Goal: Task Accomplishment & Management: Complete application form

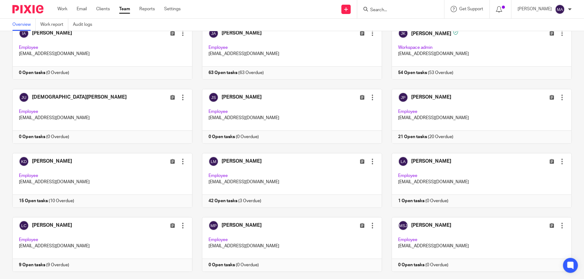
scroll to position [528, 0]
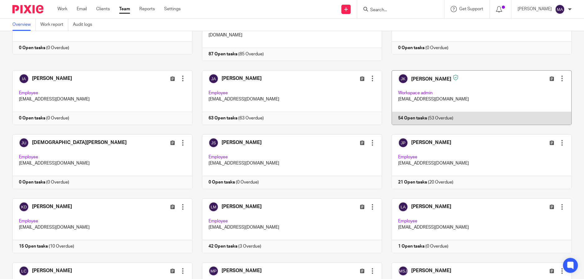
click at [445, 70] on link at bounding box center [477, 97] width 190 height 55
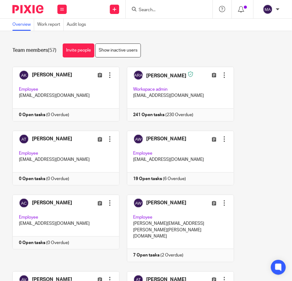
click at [166, 12] on input "Search" at bounding box center [166, 10] width 56 height 6
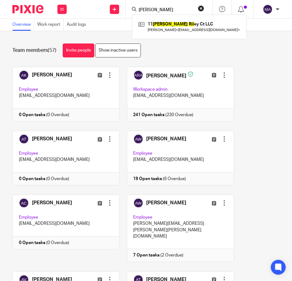
type input "sean ril"
drag, startPoint x: 138, startPoint y: 10, endPoint x: 114, endPoint y: 10, distance: 24.2
click at [114, 10] on div "Send new email Create task Add client Request signature sean ril 11 Sean Ril ey…" at bounding box center [182, 9] width 219 height 18
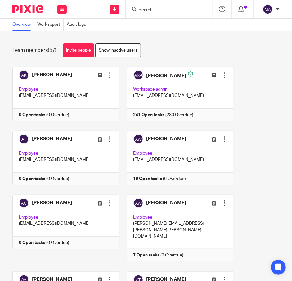
click at [161, 7] on input "Search" at bounding box center [166, 10] width 56 height 6
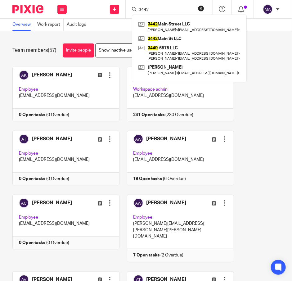
type input "3442"
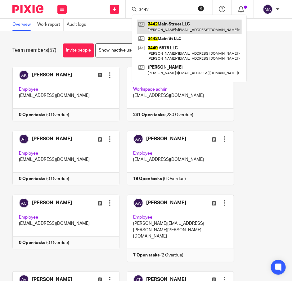
click at [184, 26] on link at bounding box center [189, 27] width 105 height 14
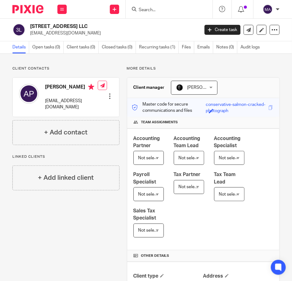
click at [165, 11] on input "Search" at bounding box center [166, 10] width 56 height 6
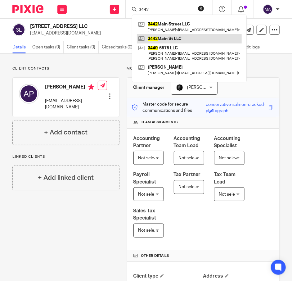
type input "3442"
click at [184, 39] on link at bounding box center [189, 38] width 105 height 9
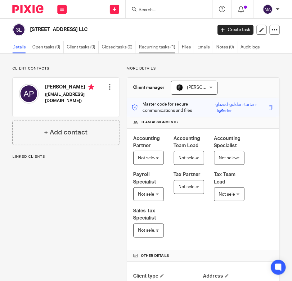
click at [154, 46] on link "Recurring tasks (1)" at bounding box center [159, 47] width 40 height 12
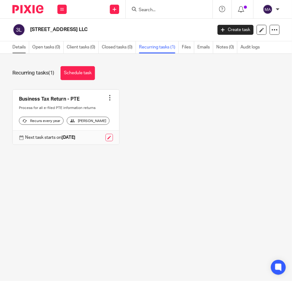
click at [20, 41] on link "Details" at bounding box center [20, 47] width 17 height 12
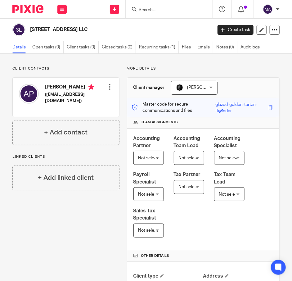
click at [173, 12] on input "Search" at bounding box center [166, 10] width 56 height 6
type input "3"
click at [119, 10] on link at bounding box center [114, 9] width 9 height 9
click at [114, 45] on link "Add client" at bounding box center [114, 47] width 43 height 9
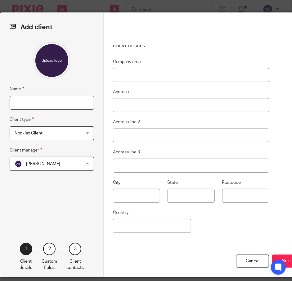
click at [37, 102] on input "Name" at bounding box center [52, 103] width 84 height 14
type input "3407 Delaware Ave LLC"
click at [81, 135] on div "Non-Tax Client Non-Tax Client" at bounding box center [52, 133] width 84 height 14
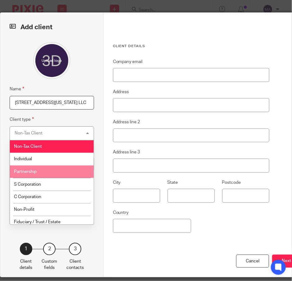
click at [66, 173] on li "Partnership" at bounding box center [52, 172] width 84 height 13
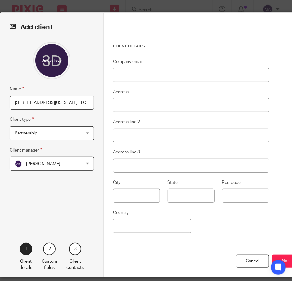
click at [78, 170] on div "Adriel Kornschuh Adriel Kornschuh" at bounding box center [52, 164] width 84 height 14
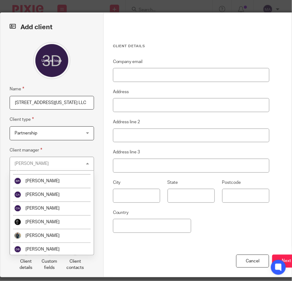
scroll to position [186, 0]
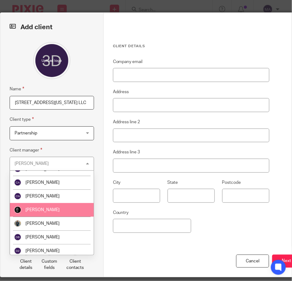
click at [61, 211] on li "[PERSON_NAME]" at bounding box center [52, 210] width 84 height 14
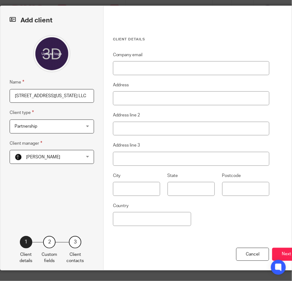
scroll to position [13, 0]
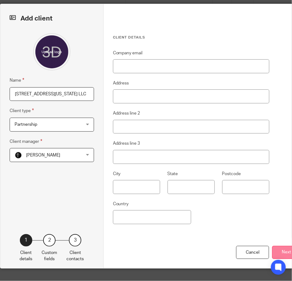
click at [283, 249] on button "Next" at bounding box center [286, 252] width 29 height 13
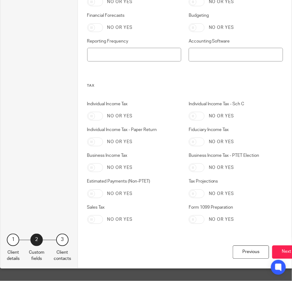
scroll to position [305, 0]
click at [279, 248] on button "Next" at bounding box center [286, 252] width 29 height 13
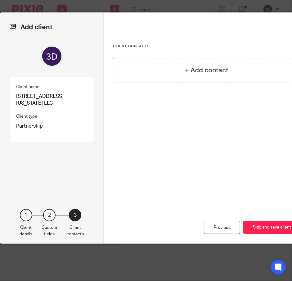
scroll to position [0, 0]
click at [228, 79] on div "+ Add contact" at bounding box center [207, 70] width 188 height 25
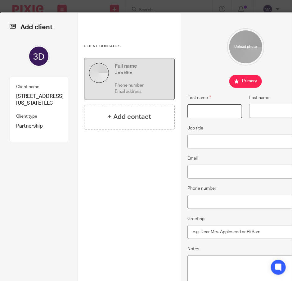
click at [212, 117] on input "First name" at bounding box center [215, 111] width 55 height 14
type input "Amandeep"
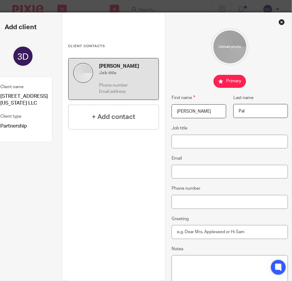
type input "Pal"
click at [208, 172] on input "Email" at bounding box center [230, 172] width 116 height 14
paste input "pal_amandeep@hotmail.com"
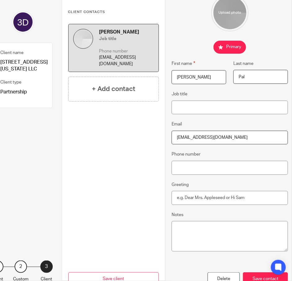
scroll to position [65, 16]
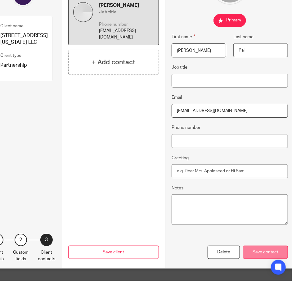
type input "pal_amandeep@hotmail.com"
click at [267, 254] on div "Save contact" at bounding box center [265, 252] width 45 height 13
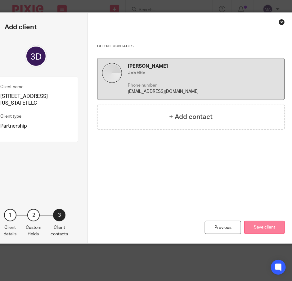
click at [255, 226] on button "Save client" at bounding box center [264, 227] width 41 height 13
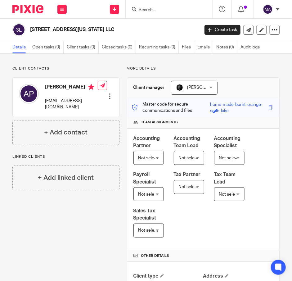
click at [170, 9] on input "Search" at bounding box center [166, 10] width 56 height 6
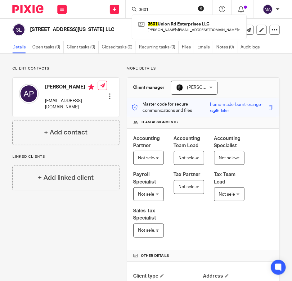
type input "3601"
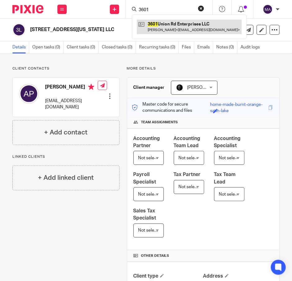
click at [178, 30] on link at bounding box center [189, 27] width 105 height 14
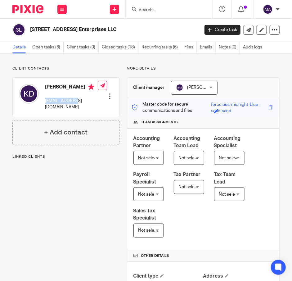
drag, startPoint x: 85, startPoint y: 102, endPoint x: 43, endPoint y: 101, distance: 41.9
click at [43, 101] on div "Kevin DiPirro kvkmd@aol.com Edit contact Create client from contact Export data…" at bounding box center [66, 97] width 107 height 39
copy p "kvkmd@aol.com"
click at [171, 13] on div at bounding box center [169, 9] width 87 height 18
click at [168, 8] on input "Search" at bounding box center [166, 10] width 56 height 6
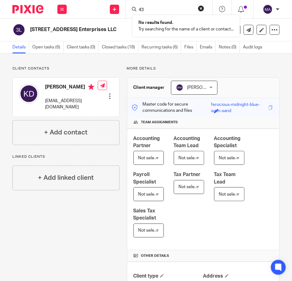
type input "4"
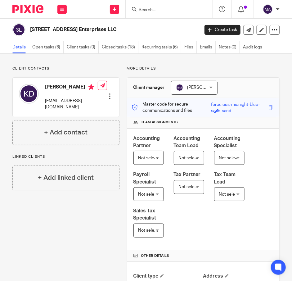
click at [116, 14] on div "Send new email Create task Add client Request signature" at bounding box center [115, 9] width 22 height 18
click at [116, 12] on link at bounding box center [114, 9] width 9 height 9
click at [117, 45] on link "Add client" at bounding box center [114, 47] width 43 height 9
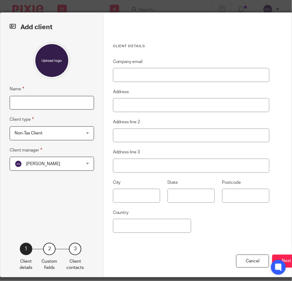
click at [50, 102] on input "Name" at bounding box center [52, 103] width 84 height 14
type input "43 N Foundation"
click at [71, 134] on span "Non-Tax Client" at bounding box center [46, 133] width 63 height 13
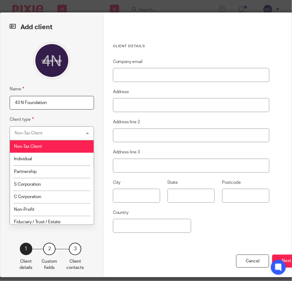
click at [71, 134] on div "Non-Tax Client Non-Tax Client" at bounding box center [52, 133] width 84 height 14
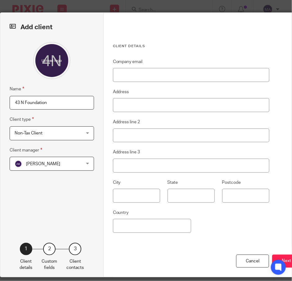
click at [71, 165] on span "[PERSON_NAME]" at bounding box center [46, 163] width 63 height 13
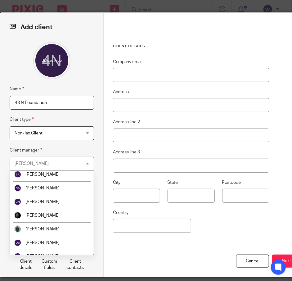
scroll to position [186, 0]
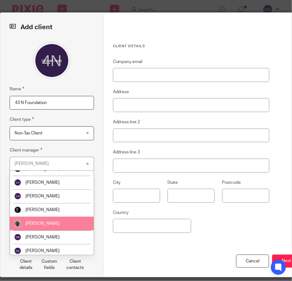
click at [61, 220] on li "[PERSON_NAME]" at bounding box center [52, 224] width 84 height 14
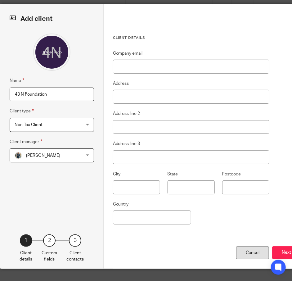
scroll to position [13, 0]
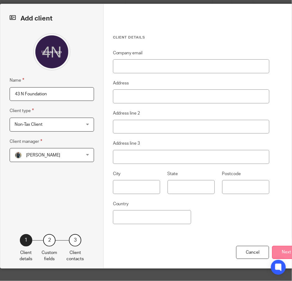
click at [277, 250] on button "Next" at bounding box center [286, 252] width 29 height 13
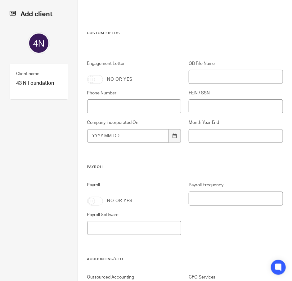
click at [92, 81] on input "Engagement Letter" at bounding box center [95, 79] width 16 height 9
checkbox input "true"
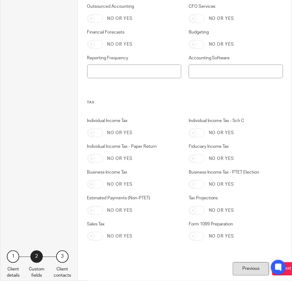
scroll to position [305, 0]
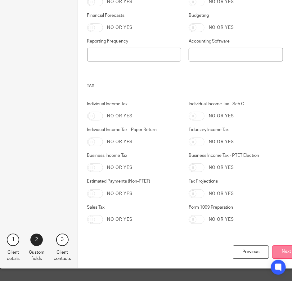
click at [282, 246] on button "Next" at bounding box center [286, 252] width 29 height 13
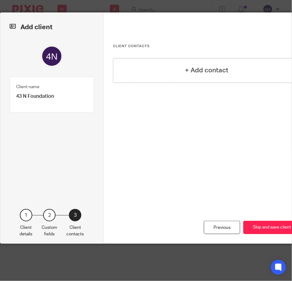
scroll to position [0, 0]
click at [194, 68] on h4 "+ Add contact" at bounding box center [206, 71] width 43 height 10
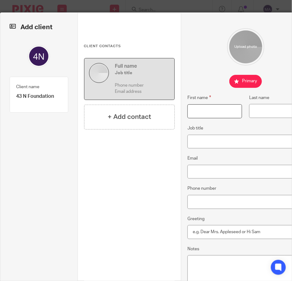
click at [211, 112] on input "First name" at bounding box center [215, 111] width 55 height 14
paste input "Sarah Tanbakuchi-Ripa"
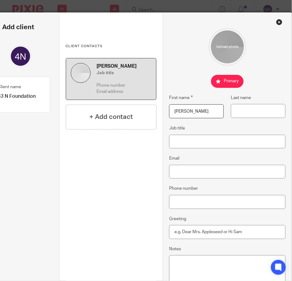
drag, startPoint x: 204, startPoint y: 111, endPoint x: 294, endPoint y: 118, distance: 90.6
click at [292, 118] on html "Work Email Clients Team Reports Settings Work Email Clients Team Reports Settin…" at bounding box center [146, 140] width 292 height 281
type input "Sarah"
click at [240, 111] on input "Last name" at bounding box center [258, 111] width 55 height 14
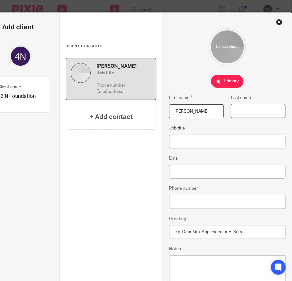
paste input "Tanbakuchi-Ripa"
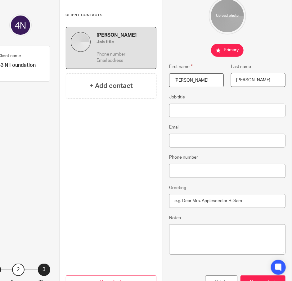
scroll to position [65, 23]
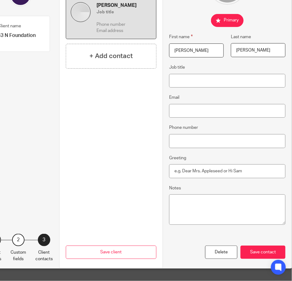
type input "Tanbakuchi-Ripa"
click at [213, 111] on input "Email" at bounding box center [227, 111] width 116 height 14
paste input "sarah@43northfoundation.org"
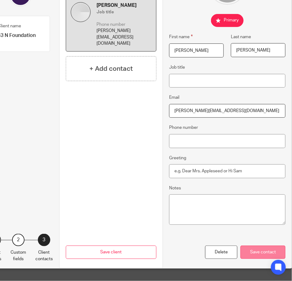
type input "sarah@43northfoundation.org"
click at [256, 248] on div "Save contact" at bounding box center [263, 252] width 45 height 13
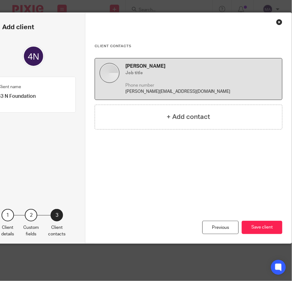
scroll to position [0, 23]
click at [256, 248] on div "Add client Name 43 N Foundation Client type Non-Tax Client Non-Tax Client Non-T…" at bounding box center [146, 140] width 292 height 281
click at [259, 227] on button "Save client" at bounding box center [262, 227] width 41 height 13
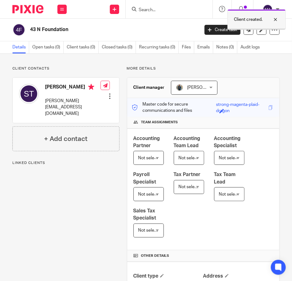
click at [275, 20] on div at bounding box center [271, 19] width 17 height 7
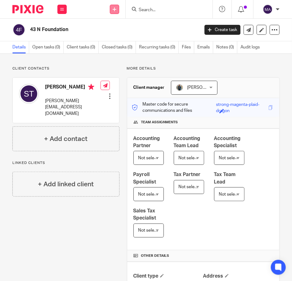
click at [113, 8] on icon at bounding box center [115, 9] width 4 height 4
click at [115, 46] on link "Add client" at bounding box center [114, 47] width 43 height 9
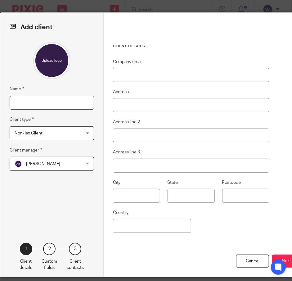
click at [65, 102] on input "Name" at bounding box center [52, 103] width 84 height 14
click at [31, 104] on input "43N Vneture Studio" at bounding box center [52, 103] width 84 height 14
type input "43N Venture Studio"
click at [59, 165] on span "[PERSON_NAME]" at bounding box center [43, 164] width 34 height 4
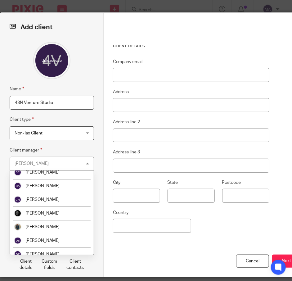
scroll to position [186, 0]
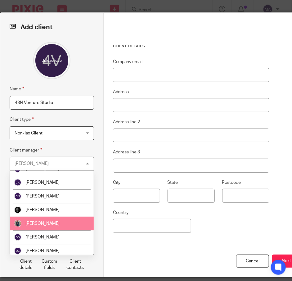
click at [65, 228] on li "[PERSON_NAME]" at bounding box center [52, 224] width 84 height 14
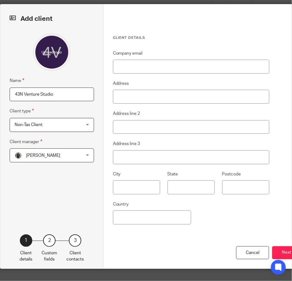
scroll to position [13, 0]
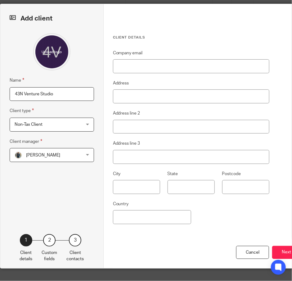
click at [59, 118] on span "Non-Tax Client" at bounding box center [46, 124] width 63 height 13
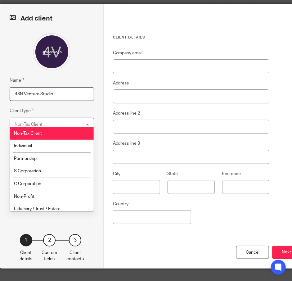
click at [75, 67] on div "Name 43N Venture Studio Client type Non-Tax Client Non-Tax Client Non-Tax Clien…" at bounding box center [52, 124] width 84 height 182
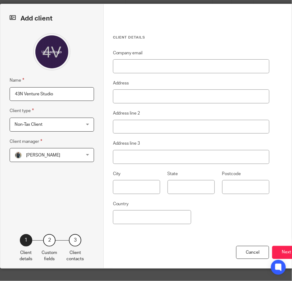
click at [278, 246] on button "Next" at bounding box center [286, 252] width 29 height 13
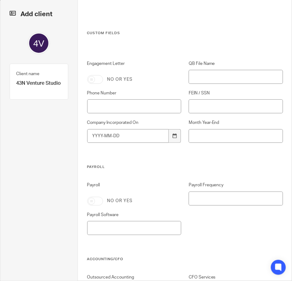
click at [101, 84] on div "Engagement Letter No or yes QB File Name Phone Number FEIN / SSN Company Incorp…" at bounding box center [181, 113] width 203 height 104
click at [98, 83] on input "Engagement Letter" at bounding box center [95, 79] width 16 height 9
checkbox input "true"
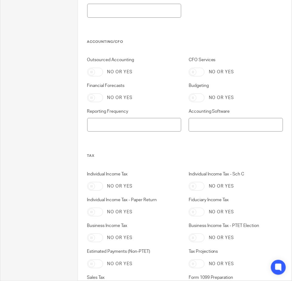
scroll to position [305, 0]
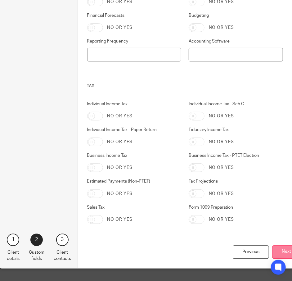
click at [277, 250] on button "Next" at bounding box center [286, 252] width 29 height 13
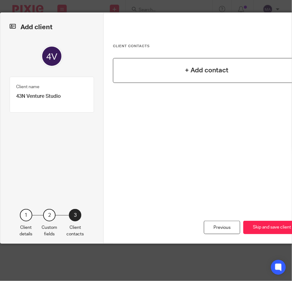
click at [195, 80] on div "+ Add contact" at bounding box center [207, 70] width 188 height 25
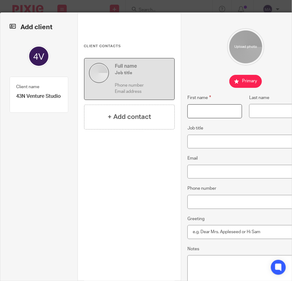
click at [212, 114] on input "First name" at bounding box center [215, 111] width 55 height 14
paste input "Daniel Magnuszewski"
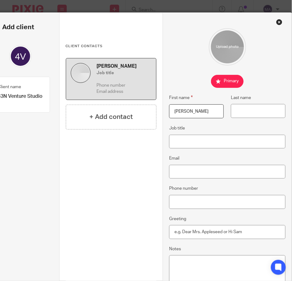
drag, startPoint x: 206, startPoint y: 111, endPoint x: 316, endPoint y: 116, distance: 111.0
click at [292, 116] on html "Work Email Clients Team Reports Settings Work Email Clients Team Reports Settin…" at bounding box center [146, 140] width 292 height 281
type input "Daniel"
paste input "Magnuszewski"
type input "Magnuszewski"
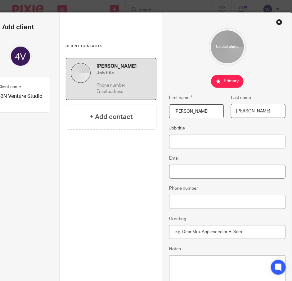
click at [193, 174] on input "Email" at bounding box center [227, 172] width 116 height 14
paste input "dan@radialventures.com"
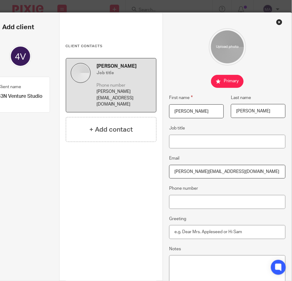
type input "dan@radialventures.com"
click at [259, 66] on div "First name Daniel Last name Magnuszewski Job title Email dan@radialventures.com…" at bounding box center [227, 167] width 116 height 278
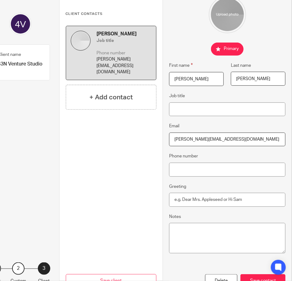
scroll to position [65, 23]
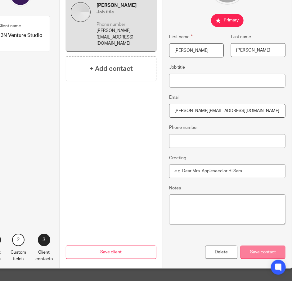
click at [251, 246] on div "Save contact" at bounding box center [263, 252] width 45 height 13
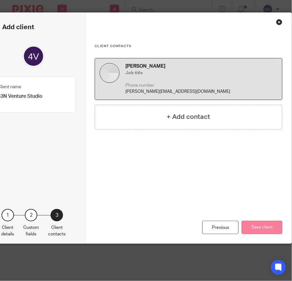
click at [250, 224] on button "Save client" at bounding box center [262, 227] width 41 height 13
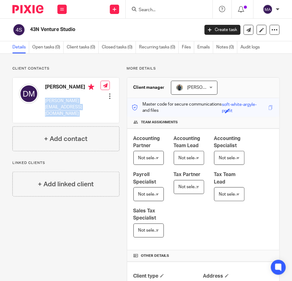
drag, startPoint x: 96, startPoint y: 107, endPoint x: 44, endPoint y: 107, distance: 51.9
click at [44, 107] on div "[PERSON_NAME] [PERSON_NAME][EMAIL_ADDRESS][DOMAIN_NAME] Edit contact Create cli…" at bounding box center [66, 100] width 107 height 45
copy div "[PERSON_NAME][EMAIL_ADDRESS][DOMAIN_NAME] Edit contact Create client from conta…"
click at [181, 5] on form at bounding box center [171, 9] width 66 height 8
click at [175, 7] on input "Search" at bounding box center [166, 10] width 56 height 6
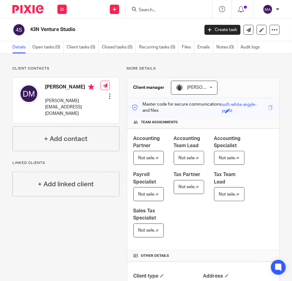
click at [164, 9] on input "Search" at bounding box center [166, 10] width 56 height 6
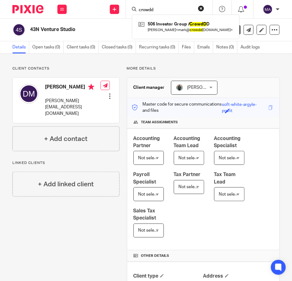
type input "crowdd"
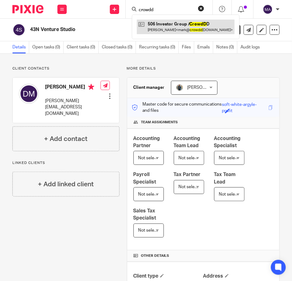
click at [180, 31] on link at bounding box center [186, 27] width 98 height 14
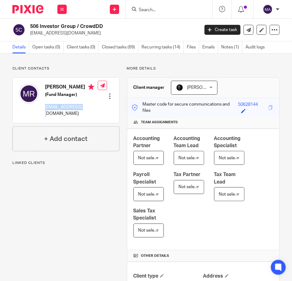
drag, startPoint x: 0, startPoint y: 0, endPoint x: 45, endPoint y: 110, distance: 119.1
click at [45, 110] on p "mark@crowddd.com" at bounding box center [71, 110] width 53 height 13
click at [157, 15] on div at bounding box center [169, 9] width 87 height 18
click at [161, 12] on input "Search" at bounding box center [166, 10] width 56 height 6
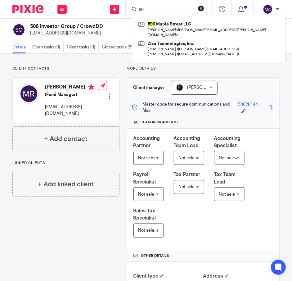
click at [177, 8] on input "89" at bounding box center [166, 10] width 56 height 6
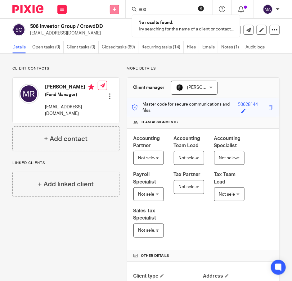
type input "800"
click at [112, 6] on link at bounding box center [114, 9] width 9 height 9
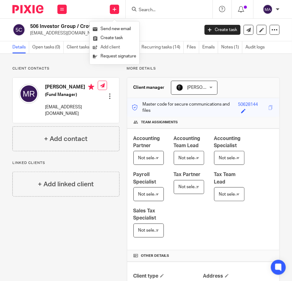
click at [107, 48] on link "Add client" at bounding box center [114, 47] width 43 height 9
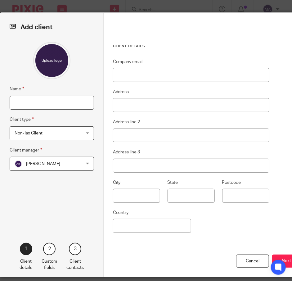
click at [55, 101] on input "Name" at bounding box center [52, 103] width 84 height 14
type input "Toilets to Go"
click at [74, 135] on span "Non-Tax Client" at bounding box center [46, 133] width 63 height 13
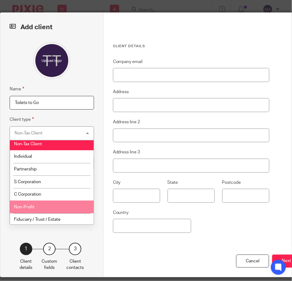
scroll to position [3, 0]
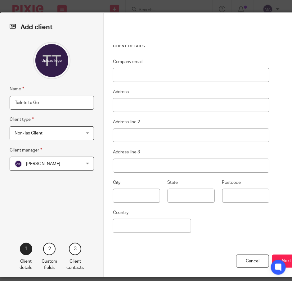
click at [89, 242] on div "1 Client details 2 Custom fields 3 Client contacts" at bounding box center [52, 250] width 84 height 41
click at [65, 168] on span "[PERSON_NAME]" at bounding box center [46, 163] width 63 height 13
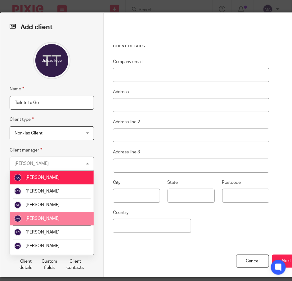
scroll to position [31, 0]
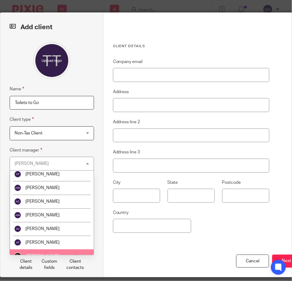
click at [64, 252] on li "[PERSON_NAME]" at bounding box center [52, 256] width 84 height 14
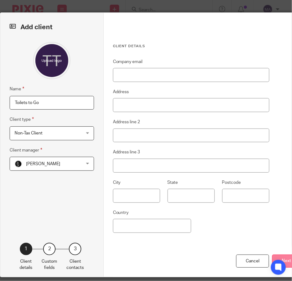
click at [274, 255] on button "Next" at bounding box center [286, 261] width 29 height 13
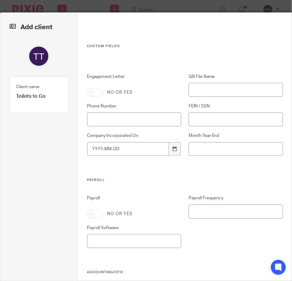
click at [93, 93] on input "Engagement Letter" at bounding box center [95, 92] width 16 height 9
checkbox input "true"
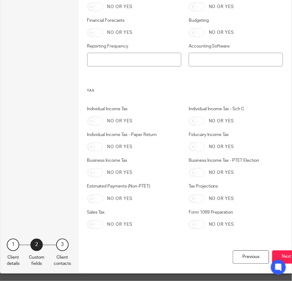
scroll to position [305, 0]
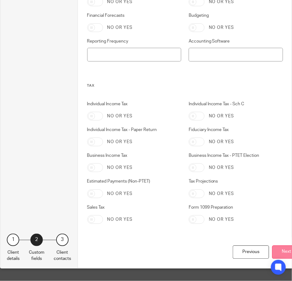
click at [284, 248] on button "Next" at bounding box center [286, 252] width 29 height 13
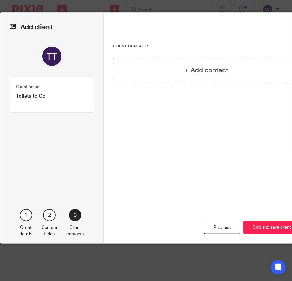
scroll to position [0, 0]
click at [171, 70] on div "+ Add contact" at bounding box center [207, 70] width 188 height 25
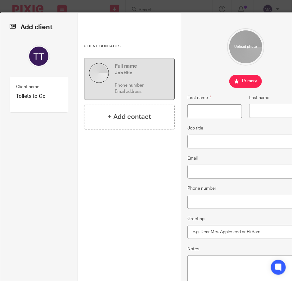
click at [209, 104] on fieldset "First name" at bounding box center [211, 106] width 62 height 24
click at [208, 111] on input "First name" at bounding box center [215, 111] width 55 height 14
type input "Angelo"
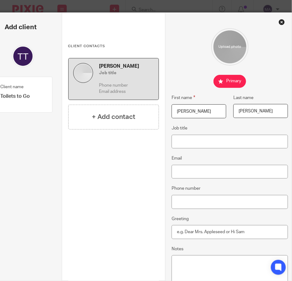
type input "Martinez"
click at [196, 180] on div "First name Angelo Last name Martinez Job title Email Phone number Greeting Notes" at bounding box center [230, 167] width 116 height 278
click at [200, 175] on input "Email" at bounding box center [230, 172] width 116 height 14
paste input "[EMAIL_ADDRESS][DOMAIN_NAME]"
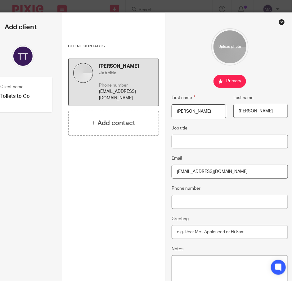
scroll to position [65, 16]
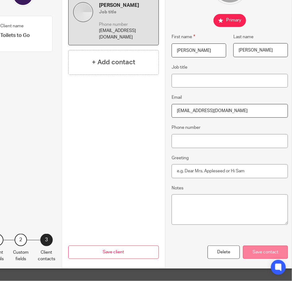
type input "[EMAIL_ADDRESS][DOMAIN_NAME]"
click at [251, 248] on div "Save contact" at bounding box center [265, 252] width 45 height 13
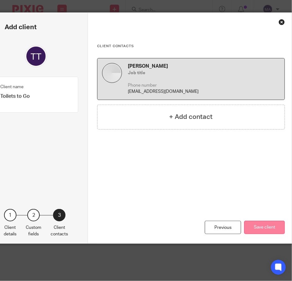
click at [267, 229] on button "Save client" at bounding box center [264, 227] width 41 height 13
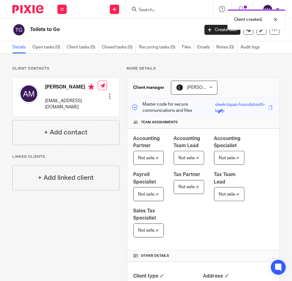
click at [241, 65] on div "Client contacts [PERSON_NAME] [EMAIL_ADDRESS][DOMAIN_NAME] Edit contact Create …" at bounding box center [146, 205] width 292 height 302
click at [278, 20] on div at bounding box center [271, 19] width 17 height 7
click at [110, 10] on link at bounding box center [114, 9] width 9 height 9
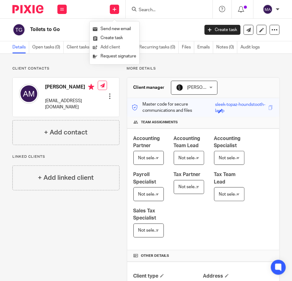
click at [120, 45] on link "Add client" at bounding box center [114, 47] width 43 height 9
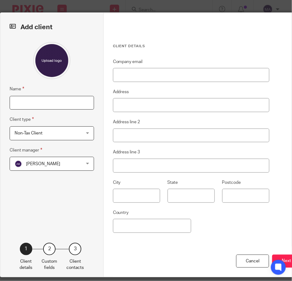
click at [68, 100] on input "Name" at bounding box center [52, 103] width 84 height 14
type input "800 West Ferry Condo Association"
click at [87, 166] on div "[PERSON_NAME] [PERSON_NAME]" at bounding box center [52, 164] width 84 height 14
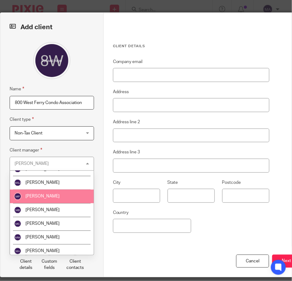
scroll to position [497, 0]
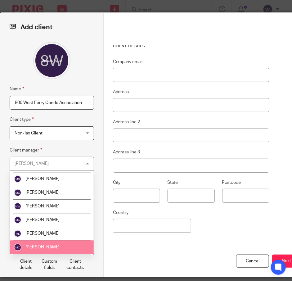
click at [66, 241] on li "[PERSON_NAME]" at bounding box center [52, 248] width 84 height 14
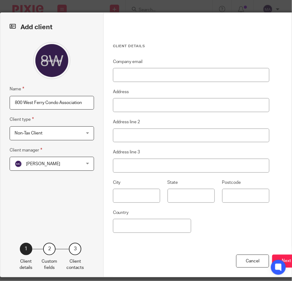
click at [59, 134] on span "Non-Tax Client" at bounding box center [46, 133] width 63 height 13
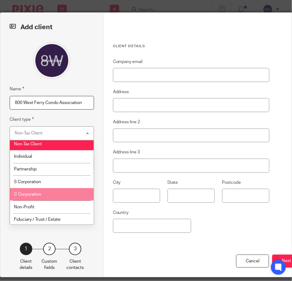
scroll to position [3, 0]
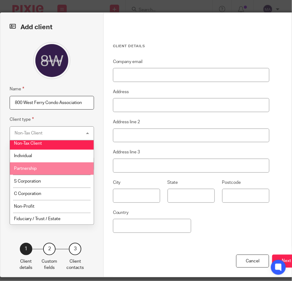
click at [56, 169] on li "Partnership" at bounding box center [52, 168] width 84 height 13
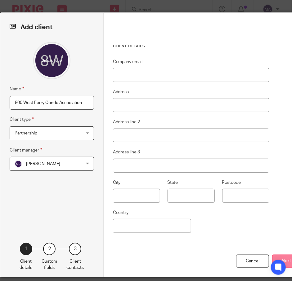
click at [275, 257] on button "Next" at bounding box center [286, 261] width 29 height 13
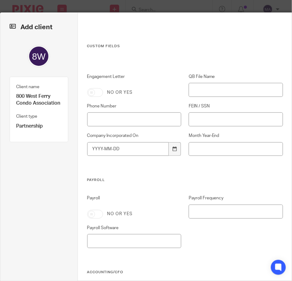
click at [90, 95] on input "Engagement Letter" at bounding box center [95, 92] width 16 height 9
checkbox input "true"
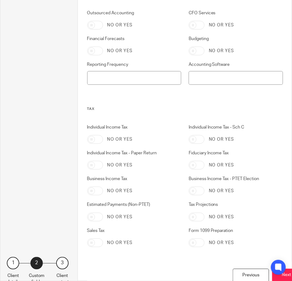
scroll to position [305, 0]
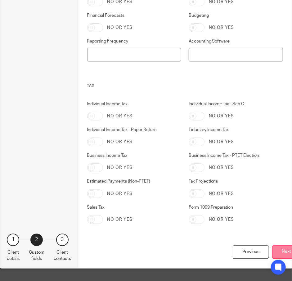
click at [276, 249] on button "Next" at bounding box center [286, 252] width 29 height 13
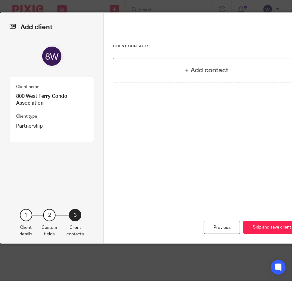
scroll to position [0, 0]
click at [189, 68] on h4 "+ Add contact" at bounding box center [206, 71] width 43 height 10
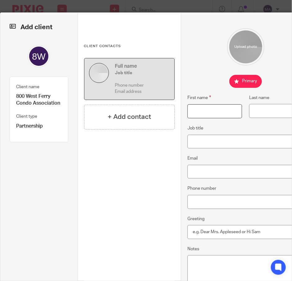
click at [200, 111] on input "First name" at bounding box center [215, 111] width 55 height 14
type input "Mary"
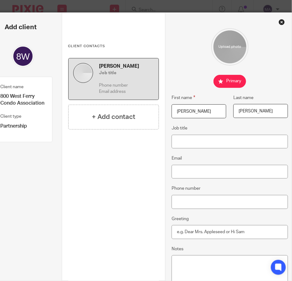
type input "Roberts"
paste input "mroberts800@outlook.com"
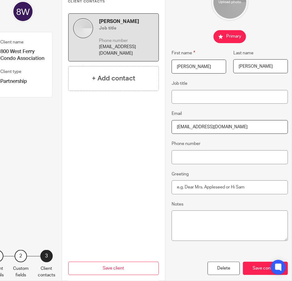
scroll to position [65, 16]
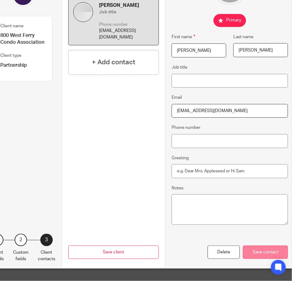
type input "mroberts800@outlook.com"
click at [272, 252] on div "Save contact" at bounding box center [265, 252] width 45 height 13
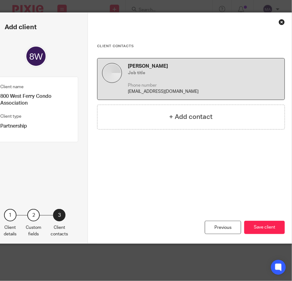
scroll to position [0, 16]
click at [258, 231] on button "Save client" at bounding box center [264, 227] width 41 height 13
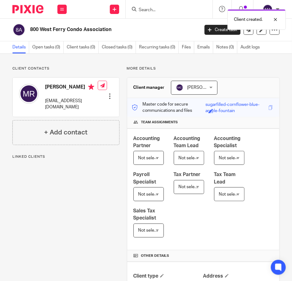
click at [153, 8] on div "Client created." at bounding box center [216, 18] width 140 height 24
click at [136, 8] on icon at bounding box center [134, 9] width 5 height 5
click at [144, 9] on input "Search" at bounding box center [166, 10] width 56 height 6
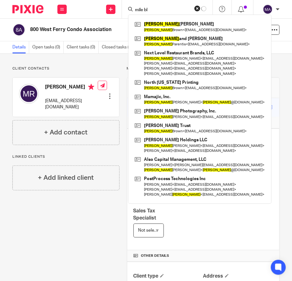
type input "mile bla"
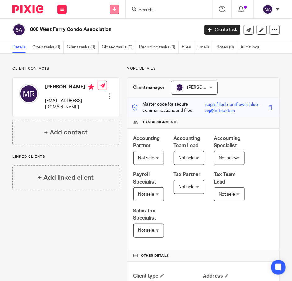
click at [113, 7] on icon at bounding box center [115, 9] width 4 height 4
click at [120, 47] on link "Add client" at bounding box center [114, 47] width 43 height 9
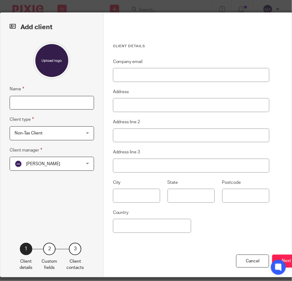
click at [63, 104] on input "Name" at bounding box center [52, 103] width 84 height 14
type input "[PERSON_NAME]"
click at [62, 130] on span "Non-Tax Client" at bounding box center [46, 133] width 63 height 13
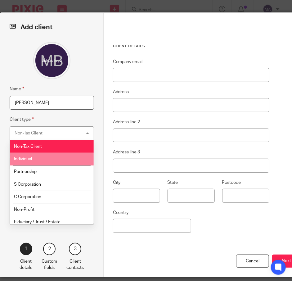
click at [52, 158] on li "Individual" at bounding box center [52, 159] width 84 height 13
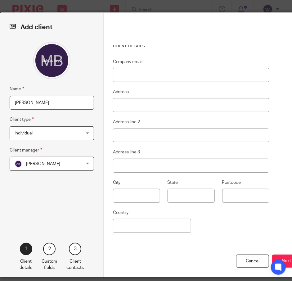
click at [57, 162] on span "[PERSON_NAME]" at bounding box center [43, 164] width 34 height 4
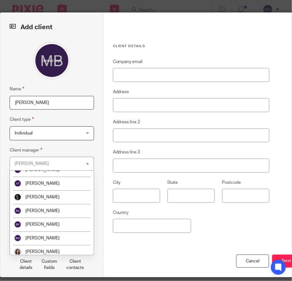
scroll to position [93, 0]
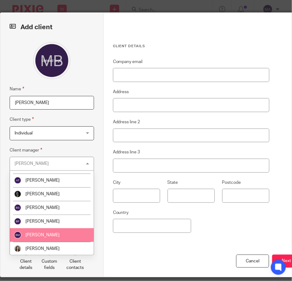
click at [60, 234] on li "[PERSON_NAME]" at bounding box center [52, 235] width 84 height 14
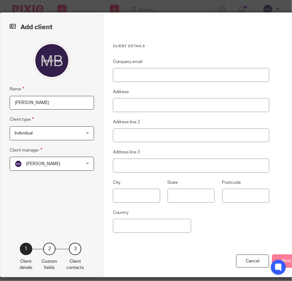
click at [276, 258] on button "Next" at bounding box center [286, 261] width 29 height 13
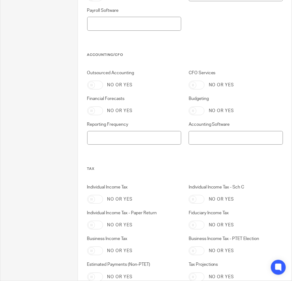
scroll to position [305, 0]
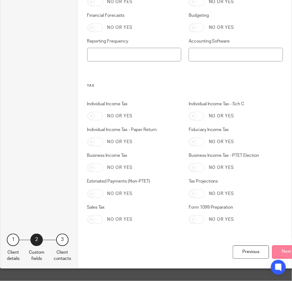
click at [279, 247] on button "Next" at bounding box center [286, 252] width 29 height 13
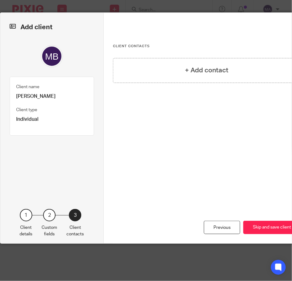
scroll to position [0, 0]
click at [254, 231] on button "Skip and save client" at bounding box center [271, 227] width 57 height 13
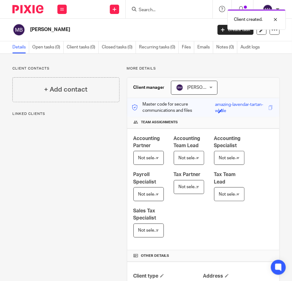
drag, startPoint x: 178, startPoint y: 10, endPoint x: 174, endPoint y: 7, distance: 4.9
click at [178, 10] on div "Client created." at bounding box center [216, 18] width 140 height 24
click at [160, 5] on form at bounding box center [171, 9] width 66 height 8
click at [153, 9] on div "Client created." at bounding box center [216, 18] width 140 height 24
click at [150, 13] on div "Client created." at bounding box center [216, 18] width 140 height 24
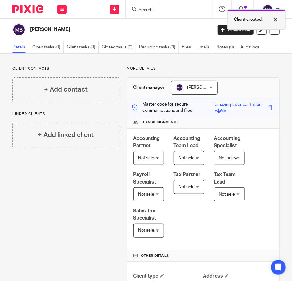
click at [276, 19] on div at bounding box center [271, 19] width 17 height 7
drag, startPoint x: 136, startPoint y: 7, endPoint x: 142, endPoint y: 10, distance: 7.2
click at [140, 9] on div at bounding box center [168, 9] width 72 height 8
click at [143, 10] on input "Search" at bounding box center [166, 10] width 56 height 6
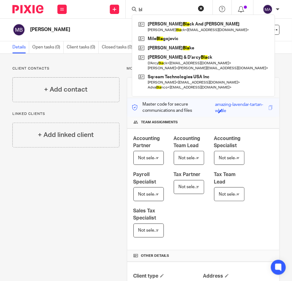
type input "b"
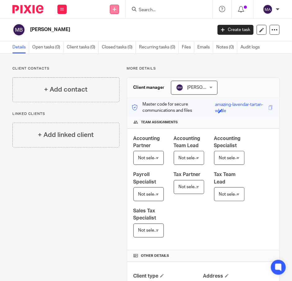
click at [113, 9] on icon at bounding box center [115, 9] width 4 height 4
click at [125, 46] on link "Add client" at bounding box center [114, 47] width 43 height 9
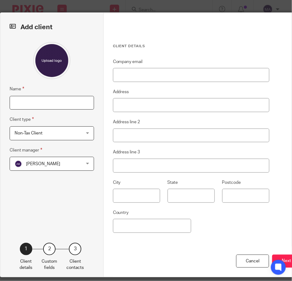
click at [68, 102] on input "Name" at bounding box center [52, 103] width 84 height 14
click at [39, 103] on input "Jerry and amy Blacher" at bounding box center [52, 103] width 84 height 14
type input "[PERSON_NAME] and [PERSON_NAME]"
click at [76, 131] on span "Non-Tax Client" at bounding box center [46, 133] width 63 height 13
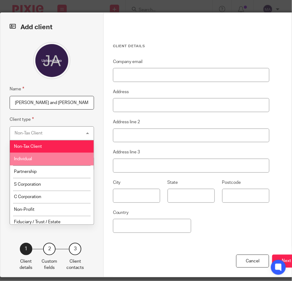
click at [61, 158] on li "Individual" at bounding box center [52, 159] width 84 height 13
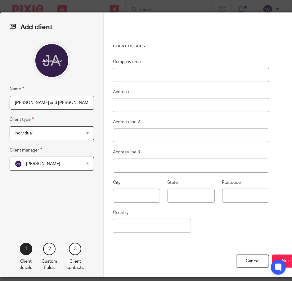
click at [66, 163] on span "[PERSON_NAME]" at bounding box center [46, 163] width 63 height 13
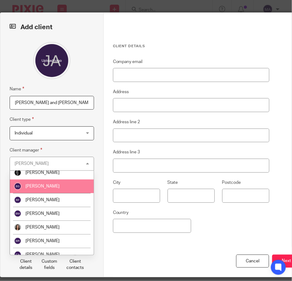
scroll to position [124, 0]
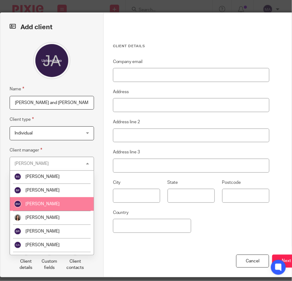
click at [65, 201] on li "[PERSON_NAME]" at bounding box center [52, 204] width 84 height 14
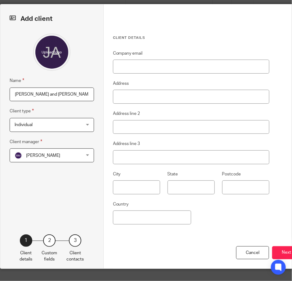
scroll to position [13, 0]
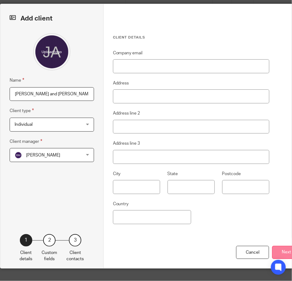
click at [278, 246] on button "Next" at bounding box center [286, 252] width 29 height 13
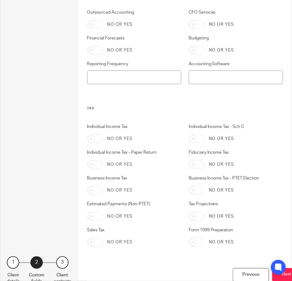
scroll to position [305, 0]
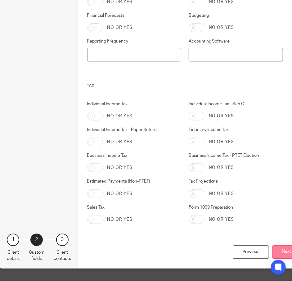
click at [283, 246] on button "Next" at bounding box center [286, 252] width 29 height 13
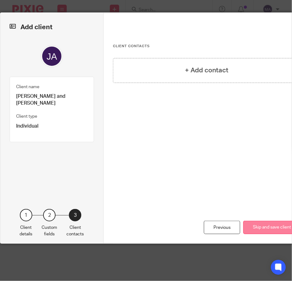
click at [268, 229] on button "Skip and save client" at bounding box center [271, 227] width 57 height 13
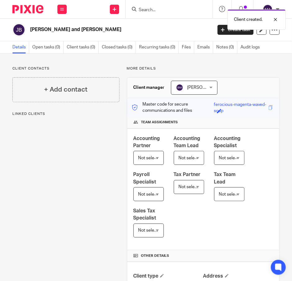
click at [162, 11] on div "Client created." at bounding box center [216, 18] width 140 height 24
click at [143, 8] on input "Search" at bounding box center [166, 10] width 56 height 6
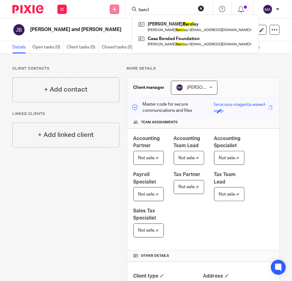
type input "barcl"
click at [114, 10] on icon at bounding box center [115, 9] width 4 height 4
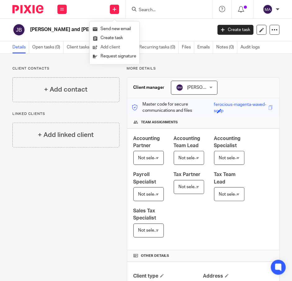
click at [113, 47] on link "Add client" at bounding box center [114, 47] width 43 height 9
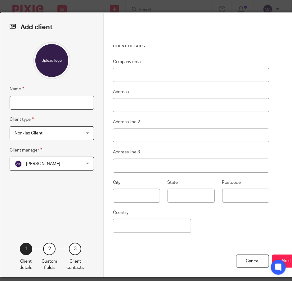
click at [49, 100] on input "Name" at bounding box center [52, 103] width 84 height 14
type input "[PERSON_NAME]"
click at [71, 129] on span "Non-Tax Client" at bounding box center [46, 133] width 63 height 13
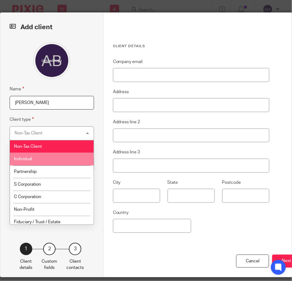
click at [65, 154] on li "Individual" at bounding box center [52, 159] width 84 height 13
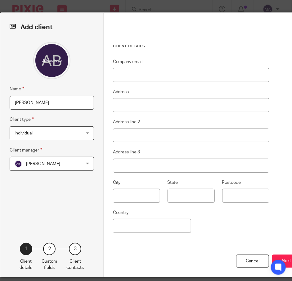
click at [80, 169] on div "Adriel Kornschuh Adriel Kornschuh" at bounding box center [52, 164] width 84 height 14
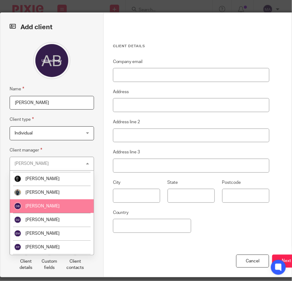
scroll to position [186, 0]
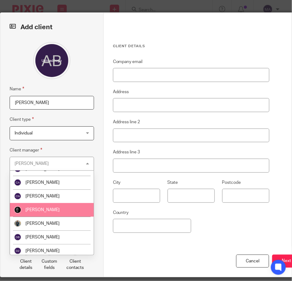
click at [57, 213] on li "[PERSON_NAME]" at bounding box center [52, 210] width 84 height 14
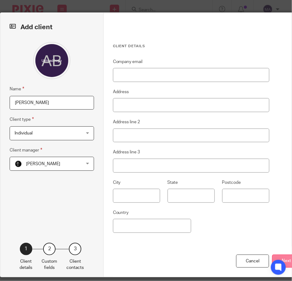
click at [281, 257] on button "Next" at bounding box center [286, 261] width 29 height 13
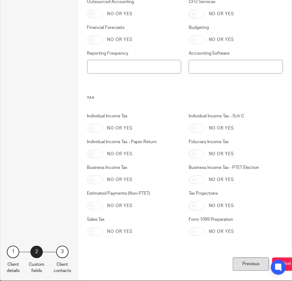
scroll to position [305, 0]
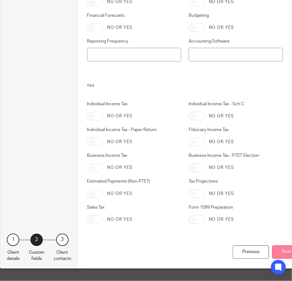
click at [279, 248] on button "Next" at bounding box center [286, 252] width 29 height 13
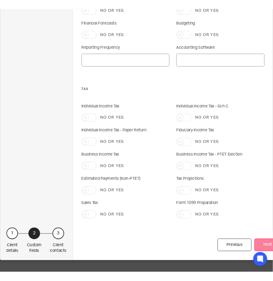
scroll to position [0, 0]
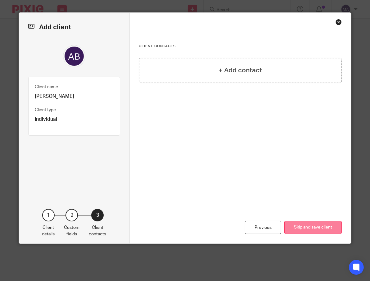
click at [292, 233] on button "Skip and save client" at bounding box center [312, 227] width 57 height 13
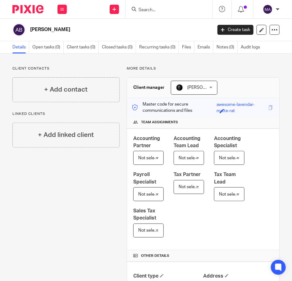
click at [182, 9] on input "Search" at bounding box center [166, 10] width 56 height 6
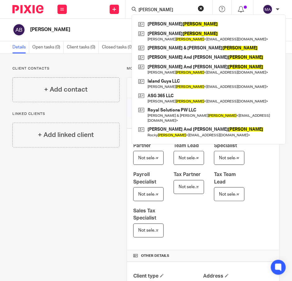
type input "[PERSON_NAME]"
click at [200, 7] on button "reset" at bounding box center [201, 8] width 6 height 6
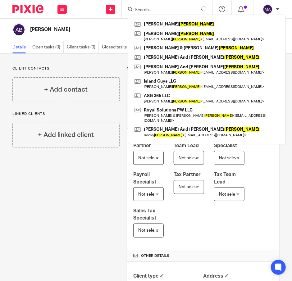
click at [179, 10] on input "Search" at bounding box center [162, 10] width 56 height 6
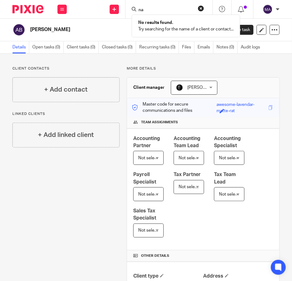
type input "n"
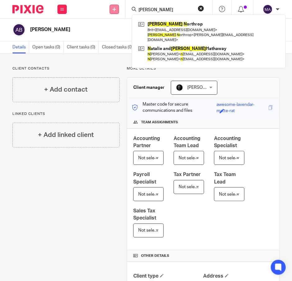
type input "alexandra n"
click at [114, 12] on link at bounding box center [114, 9] width 9 height 9
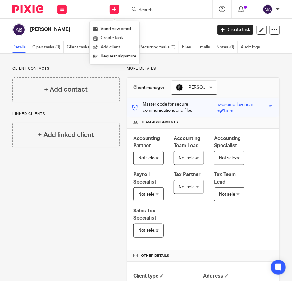
click at [116, 48] on link "Add client" at bounding box center [114, 47] width 43 height 9
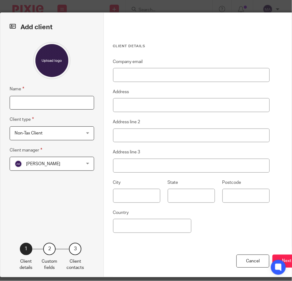
click at [47, 98] on input "Name" at bounding box center [52, 103] width 84 height 14
type input "[PERSON_NAME]"
click at [53, 138] on span "Non-Tax Client" at bounding box center [46, 133] width 63 height 13
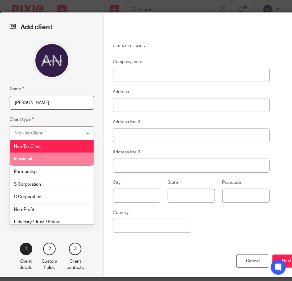
click at [59, 160] on li "Individual" at bounding box center [52, 159] width 84 height 13
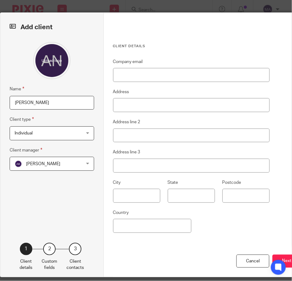
click at [82, 164] on div "Adriel Kornschuh Adriel Kornschuh" at bounding box center [52, 164] width 84 height 14
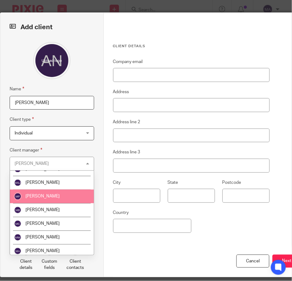
scroll to position [497, 0]
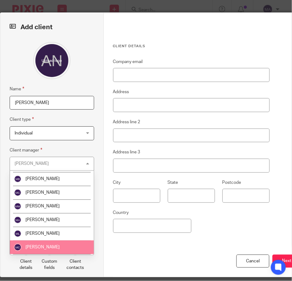
click at [53, 241] on li "[PERSON_NAME]" at bounding box center [52, 248] width 84 height 14
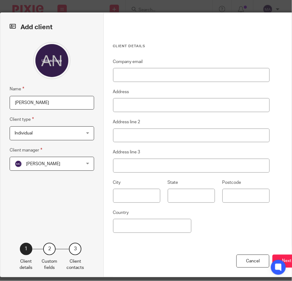
click at [81, 128] on div "Individual Individual" at bounding box center [52, 133] width 84 height 14
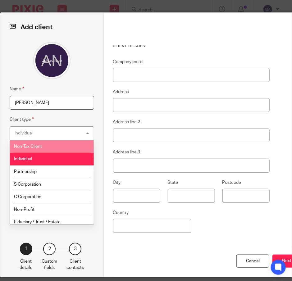
click at [69, 148] on li "Non-Tax Client" at bounding box center [52, 146] width 84 height 13
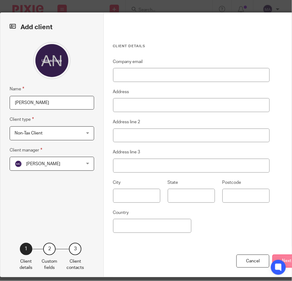
click at [279, 255] on button "Next" at bounding box center [286, 261] width 29 height 13
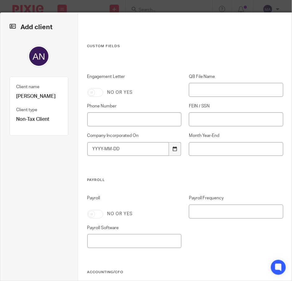
drag, startPoint x: 98, startPoint y: 89, endPoint x: 173, endPoint y: 147, distance: 94.5
click at [98, 89] on input "Engagement Letter" at bounding box center [95, 92] width 16 height 9
checkbox input "true"
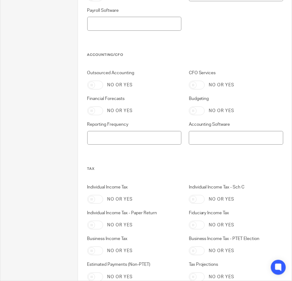
scroll to position [305, 0]
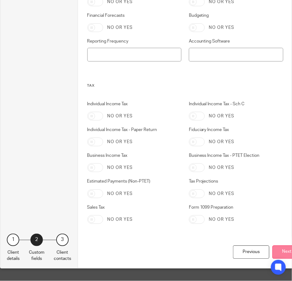
click at [278, 246] on button "Next" at bounding box center [286, 252] width 29 height 13
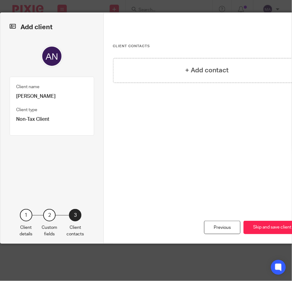
scroll to position [0, 0]
click at [225, 70] on h4 "+ Add contact" at bounding box center [206, 71] width 43 height 10
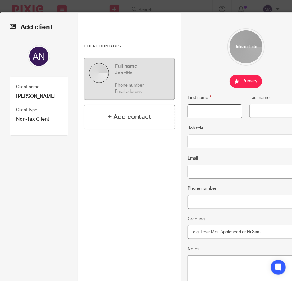
click at [214, 111] on input "First name" at bounding box center [215, 111] width 55 height 14
type input "Alexandra"
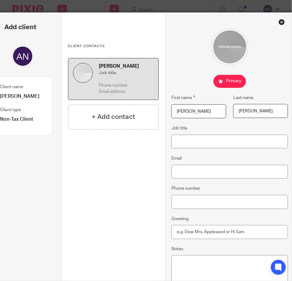
type input "Napier"
paste input "alexandra.napier11@gmail.com"
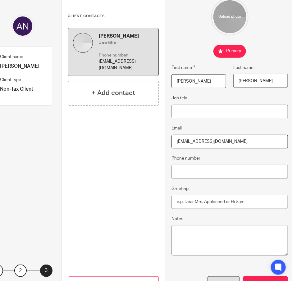
scroll to position [65, 16]
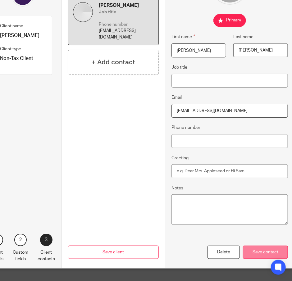
type input "alexandra.napier11@gmail.com"
click at [259, 246] on div "Save contact" at bounding box center [265, 252] width 45 height 13
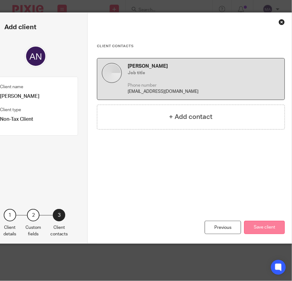
click at [275, 228] on button "Save client" at bounding box center [264, 227] width 41 height 13
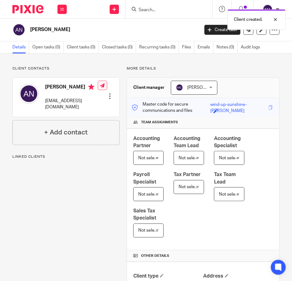
click at [170, 8] on div "Client created." at bounding box center [216, 18] width 140 height 24
click at [143, 9] on input "Search" at bounding box center [166, 10] width 56 height 6
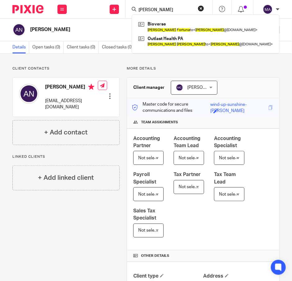
type input "daniel fortuna"
click at [202, 7] on button "reset" at bounding box center [201, 8] width 6 height 6
click at [180, 6] on form at bounding box center [171, 9] width 66 height 8
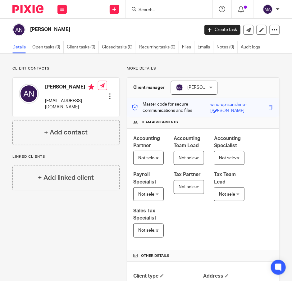
click at [159, 9] on input "Search" at bounding box center [166, 10] width 56 height 6
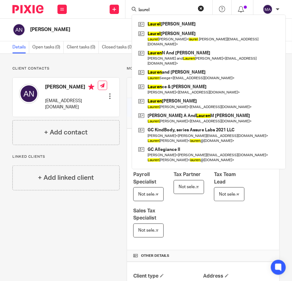
type input "laurel"
click at [199, 7] on button "reset" at bounding box center [201, 8] width 6 height 6
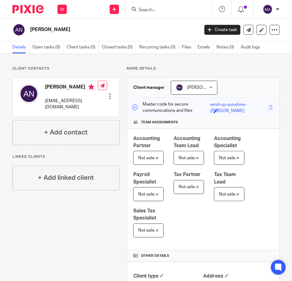
click at [166, 7] on input "Search" at bounding box center [166, 10] width 56 height 6
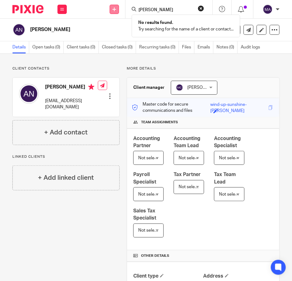
type input "ryan ru"
click at [116, 10] on link at bounding box center [114, 9] width 9 height 9
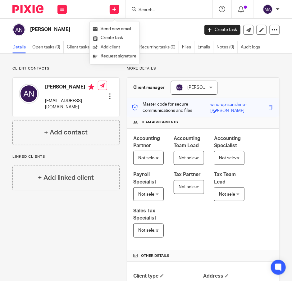
click at [110, 45] on link "Add client" at bounding box center [114, 47] width 43 height 9
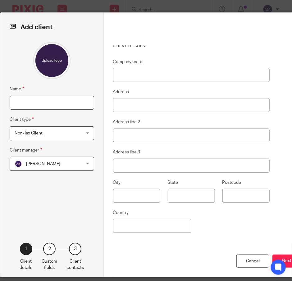
click at [53, 102] on input "Name" at bounding box center [52, 103] width 84 height 14
type input "[PERSON_NAME]"
click at [78, 136] on div "Non-Tax Client Non-Tax Client" at bounding box center [52, 133] width 84 height 14
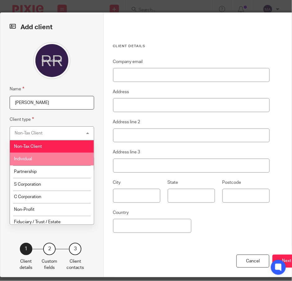
click at [63, 161] on li "Individual" at bounding box center [52, 159] width 84 height 13
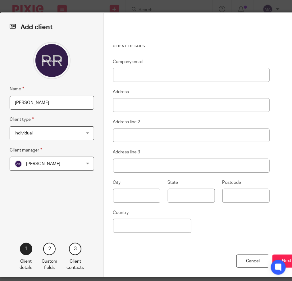
click at [62, 171] on div "Name [PERSON_NAME] Client type Individual Individual Non-Tax Client Individual …" at bounding box center [52, 133] width 84 height 182
click at [69, 163] on span "[PERSON_NAME]" at bounding box center [46, 163] width 63 height 13
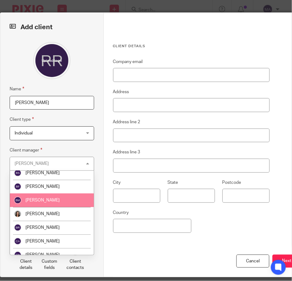
scroll to position [155, 0]
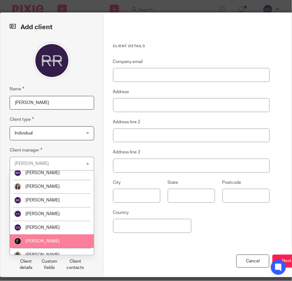
click at [72, 241] on li "[PERSON_NAME]" at bounding box center [52, 241] width 84 height 14
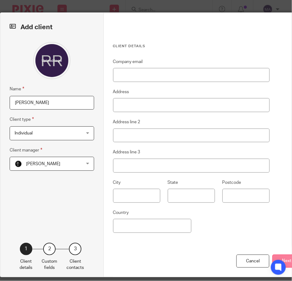
click at [281, 258] on button "Next" at bounding box center [286, 261] width 29 height 13
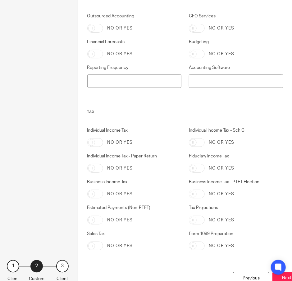
scroll to position [305, 0]
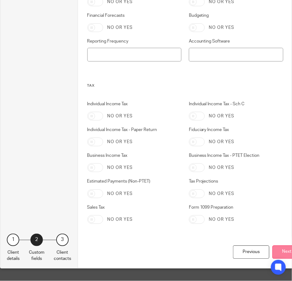
click at [280, 246] on button "Next" at bounding box center [286, 252] width 29 height 13
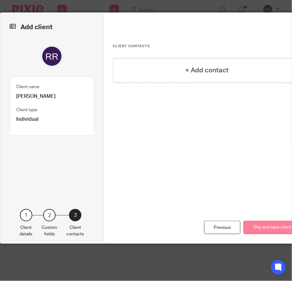
click at [266, 221] on button "Skip and save client" at bounding box center [271, 227] width 57 height 13
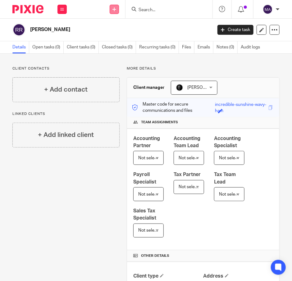
click at [116, 11] on link at bounding box center [114, 9] width 9 height 9
click at [124, 48] on link "Add client" at bounding box center [114, 47] width 43 height 9
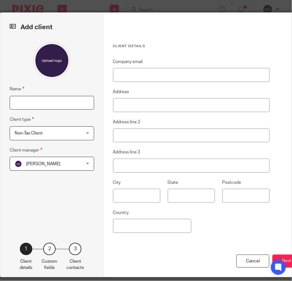
click at [49, 98] on input "Name" at bounding box center [52, 103] width 84 height 14
type input "Justin Rowan"
click at [64, 126] on fieldset "Client type Non-Tax Client Non-Tax Client Non-Tax Client Individual Partnership…" at bounding box center [52, 128] width 84 height 24
click at [66, 131] on span "Non-Tax Client" at bounding box center [46, 133] width 63 height 13
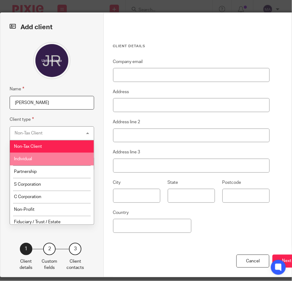
click at [68, 160] on li "Individual" at bounding box center [52, 159] width 84 height 13
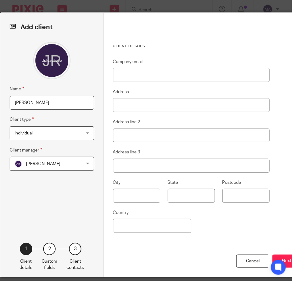
click at [71, 166] on span "[PERSON_NAME]" at bounding box center [46, 163] width 63 height 13
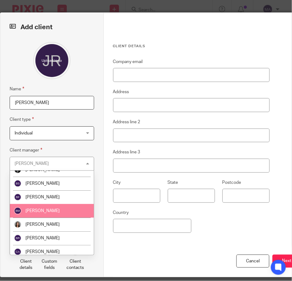
scroll to position [155, 0]
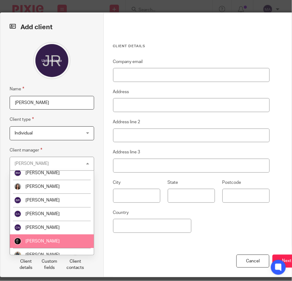
click at [61, 236] on li "[PERSON_NAME]" at bounding box center [52, 241] width 84 height 14
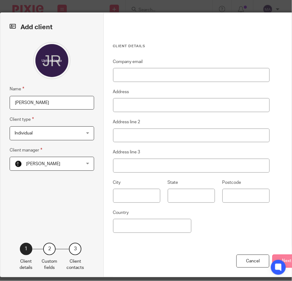
click at [286, 258] on button "Next" at bounding box center [286, 261] width 29 height 13
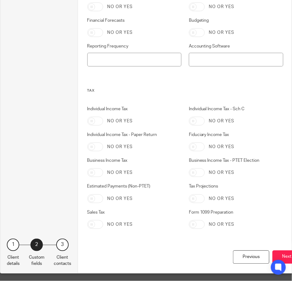
scroll to position [305, 0]
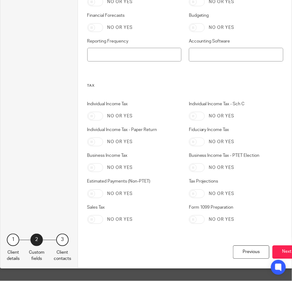
click at [285, 247] on button "Next" at bounding box center [286, 252] width 29 height 13
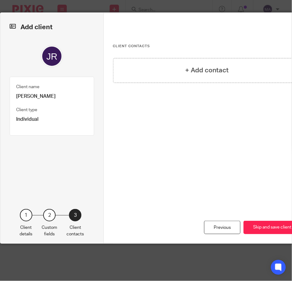
scroll to position [0, 0]
click at [263, 228] on button "Skip and save client" at bounding box center [271, 227] width 57 height 13
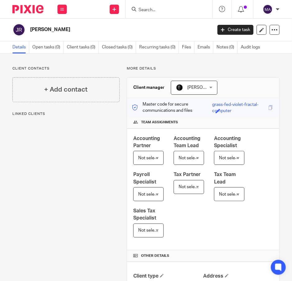
click at [146, 9] on input "Search" at bounding box center [166, 10] width 56 height 6
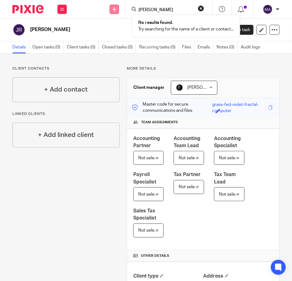
type input "[PERSON_NAME]"
click at [118, 7] on link at bounding box center [114, 9] width 9 height 9
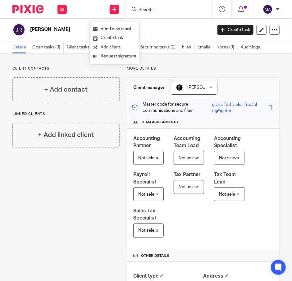
click at [121, 45] on link "Add client" at bounding box center [114, 47] width 43 height 9
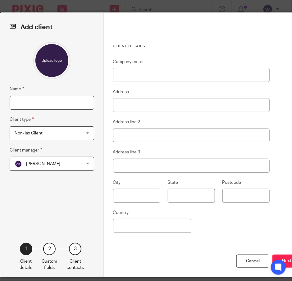
click at [52, 103] on input "Name" at bounding box center [52, 103] width 84 height 14
type input "[PERSON_NAME]"
click at [72, 136] on span "Non-Tax Client" at bounding box center [46, 133] width 63 height 13
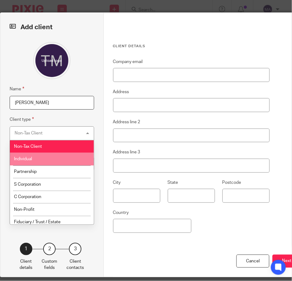
click at [68, 156] on li "Individual" at bounding box center [52, 159] width 84 height 13
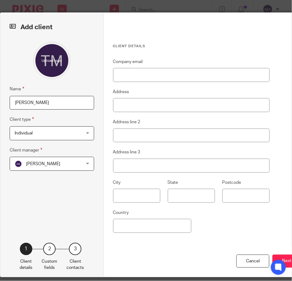
click at [69, 169] on span "[PERSON_NAME]" at bounding box center [46, 163] width 63 height 13
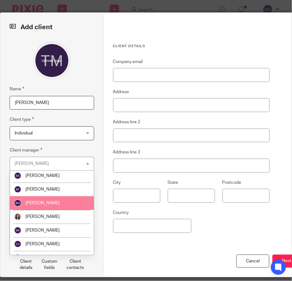
scroll to position [186, 0]
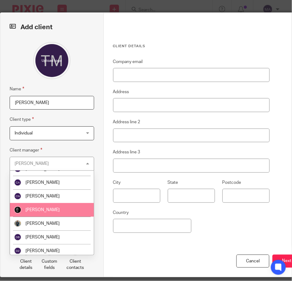
click at [52, 211] on li "[PERSON_NAME]" at bounding box center [52, 210] width 84 height 14
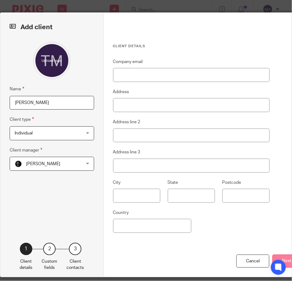
click at [280, 255] on button "Next" at bounding box center [286, 261] width 29 height 13
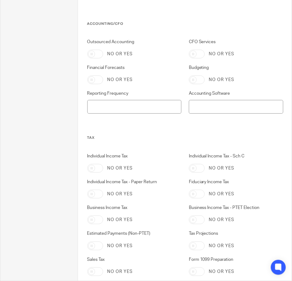
scroll to position [305, 0]
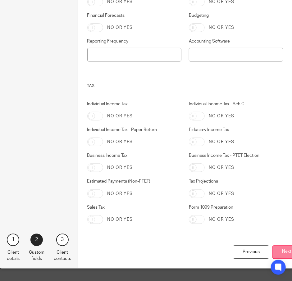
click at [279, 248] on button "Next" at bounding box center [286, 252] width 29 height 13
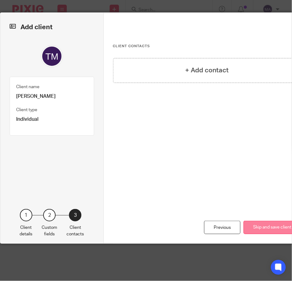
click at [264, 226] on button "Skip and save client" at bounding box center [271, 227] width 57 height 13
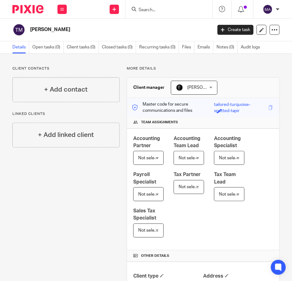
click at [156, 10] on input "Search" at bounding box center [166, 10] width 56 height 6
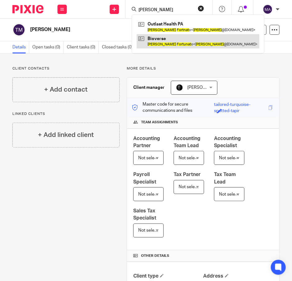
type input "daniel forunat"
click at [168, 43] on link at bounding box center [198, 41] width 123 height 14
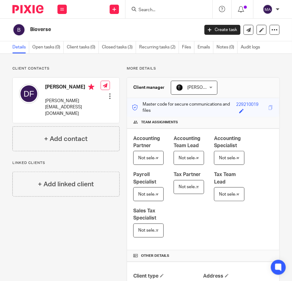
click at [181, 8] on input "Search" at bounding box center [166, 10] width 56 height 6
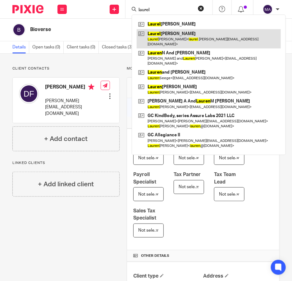
type input "laurel"
click at [220, 41] on link at bounding box center [209, 38] width 144 height 19
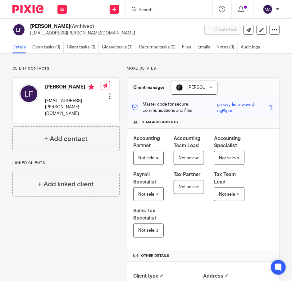
click at [153, 7] on input "Search" at bounding box center [166, 10] width 56 height 6
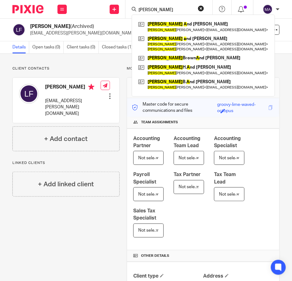
type input "[PERSON_NAME]"
drag, startPoint x: 159, startPoint y: 9, endPoint x: 108, endPoint y: 9, distance: 50.3
click at [108, 9] on div "Send new email Create task Add client Request signature daniel a Daniel A nd Ma…" at bounding box center [182, 9] width 219 height 18
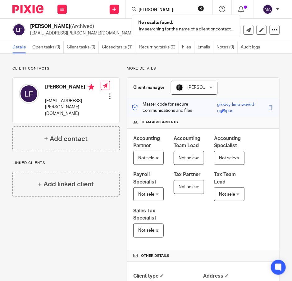
type input "wendy l"
drag, startPoint x: 175, startPoint y: 11, endPoint x: 103, endPoint y: 16, distance: 71.3
click at [103, 16] on div "Send new email Create task Add client Request signature wendy l No results foun…" at bounding box center [182, 9] width 219 height 18
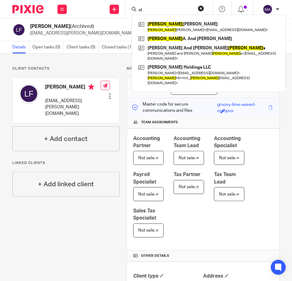
type input "s"
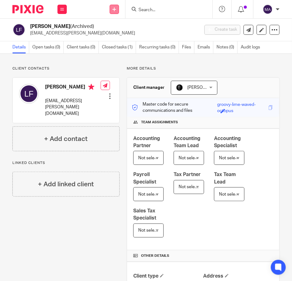
click at [113, 10] on icon at bounding box center [114, 9] width 4 height 4
click at [116, 48] on link "Add client" at bounding box center [114, 47] width 43 height 9
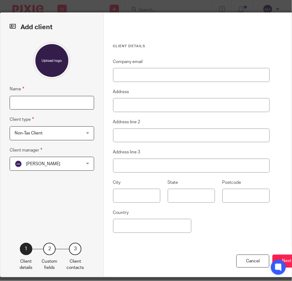
click at [59, 104] on input "Name" at bounding box center [52, 103] width 84 height 14
type input "Steven Lewis"
click at [78, 136] on div "Non-Tax Client Non-Tax Client" at bounding box center [52, 133] width 84 height 14
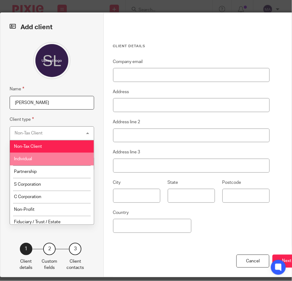
click at [75, 161] on li "Individual" at bounding box center [52, 159] width 84 height 13
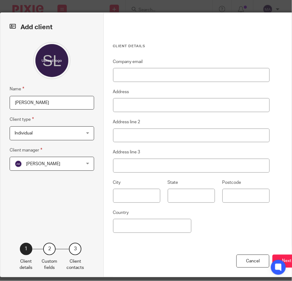
click at [83, 167] on div "Adriel Kornschuh Adriel Kornschuh" at bounding box center [52, 164] width 84 height 14
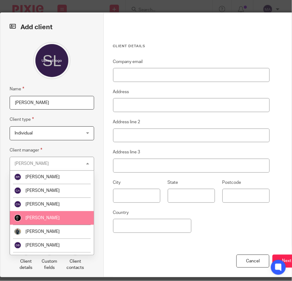
scroll to position [186, 0]
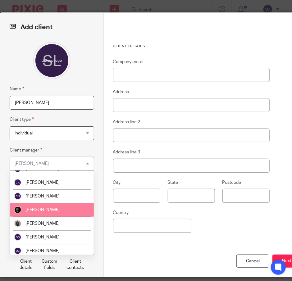
click at [59, 211] on li "[PERSON_NAME]" at bounding box center [52, 210] width 84 height 14
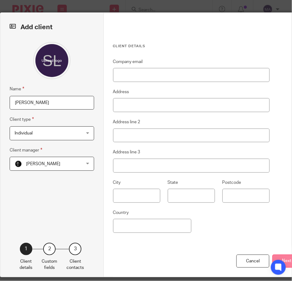
click at [282, 256] on button "Next" at bounding box center [286, 261] width 29 height 13
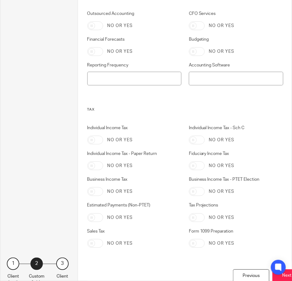
scroll to position [305, 0]
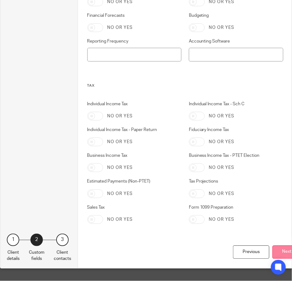
click at [279, 251] on button "Next" at bounding box center [286, 252] width 29 height 13
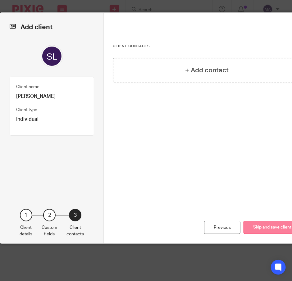
click at [263, 226] on button "Skip and save client" at bounding box center [271, 227] width 57 height 13
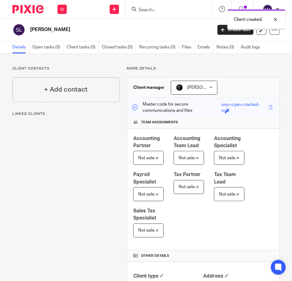
click at [160, 12] on div "Client created." at bounding box center [216, 18] width 140 height 24
click at [150, 10] on div "Client created." at bounding box center [216, 18] width 140 height 24
click at [147, 10] on div "Client created." at bounding box center [216, 18] width 140 height 24
click at [275, 21] on div at bounding box center [270, 19] width 17 height 7
click at [154, 6] on form at bounding box center [171, 9] width 66 height 8
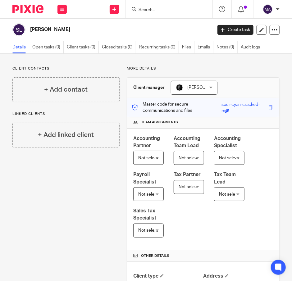
click at [153, 11] on input "Search" at bounding box center [166, 10] width 56 height 6
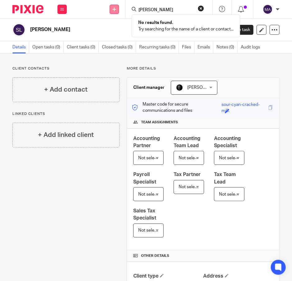
type input "leitten"
click at [116, 8] on icon at bounding box center [114, 9] width 4 height 4
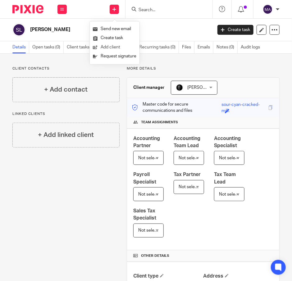
click at [113, 49] on link "Add client" at bounding box center [114, 47] width 43 height 9
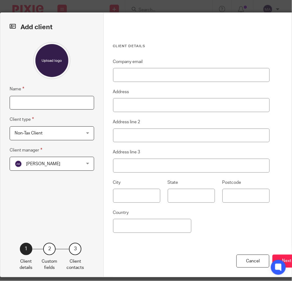
click at [64, 100] on input "Name" at bounding box center [52, 103] width 84 height 14
click at [261, 268] on div "Cancel Next" at bounding box center [207, 266] width 188 height 23
click at [261, 261] on div "Cancel" at bounding box center [252, 261] width 33 height 13
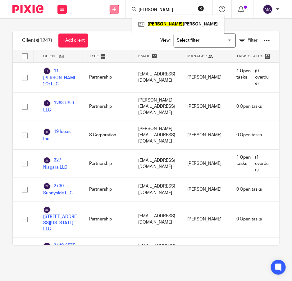
type input "charles"
click at [116, 9] on link at bounding box center [114, 9] width 9 height 9
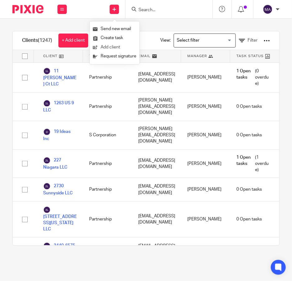
click at [116, 46] on link "Add client" at bounding box center [114, 47] width 43 height 9
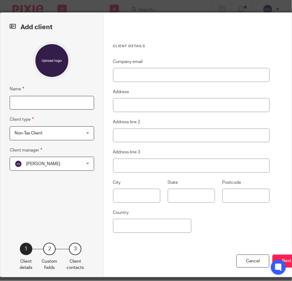
click at [48, 101] on input "Name" at bounding box center [52, 103] width 84 height 14
type input "[PERSON_NAME]"
click at [49, 135] on span "Non-Tax Client" at bounding box center [46, 133] width 63 height 13
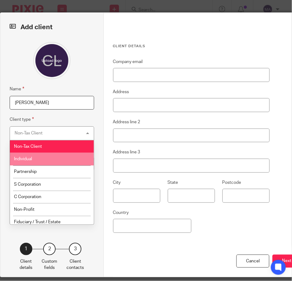
click at [52, 160] on li "Individual" at bounding box center [52, 159] width 84 height 13
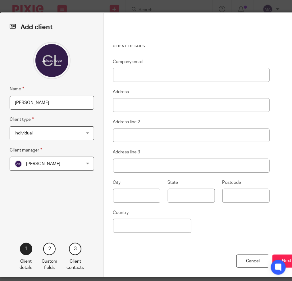
click at [53, 161] on span "[PERSON_NAME]" at bounding box center [46, 163] width 63 height 13
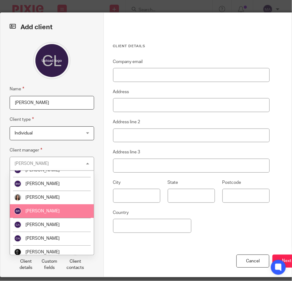
scroll to position [155, 0]
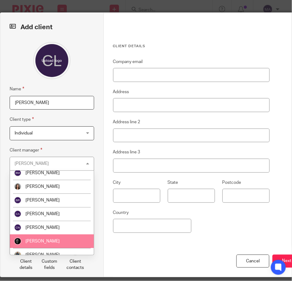
click at [59, 238] on li "[PERSON_NAME]" at bounding box center [52, 241] width 84 height 14
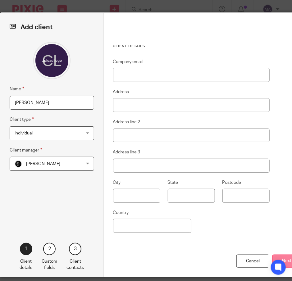
click at [279, 259] on button "Next" at bounding box center [286, 261] width 29 height 13
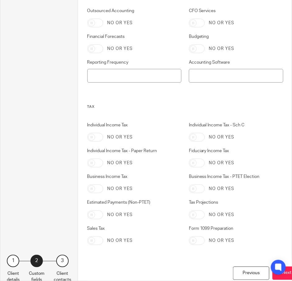
scroll to position [305, 0]
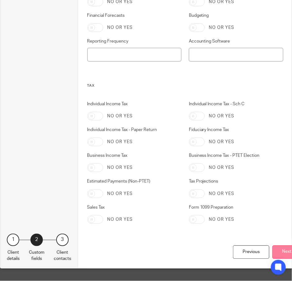
click at [278, 247] on button "Next" at bounding box center [286, 252] width 29 height 13
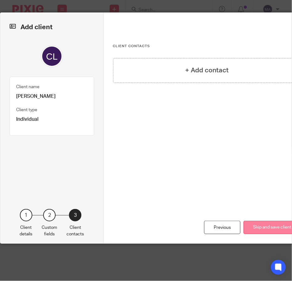
click at [270, 229] on button "Skip and save client" at bounding box center [271, 227] width 57 height 13
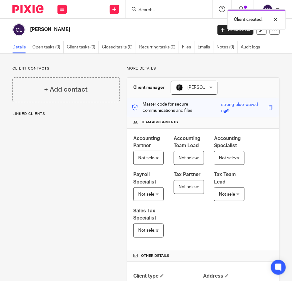
click at [154, 15] on div "Client created." at bounding box center [216, 18] width 140 height 24
click at [159, 11] on div "Client created." at bounding box center [216, 18] width 140 height 24
click at [150, 10] on div "Client created." at bounding box center [216, 18] width 140 height 24
click at [140, 10] on input "Search" at bounding box center [166, 10] width 56 height 6
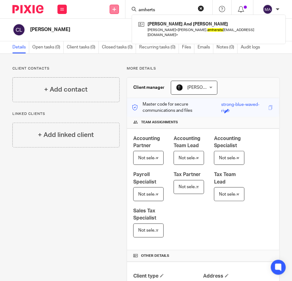
type input "amherts"
click at [111, 7] on link at bounding box center [114, 9] width 9 height 9
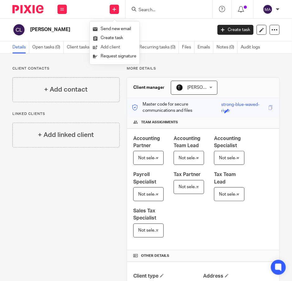
click at [113, 48] on link "Add client" at bounding box center [114, 47] width 43 height 9
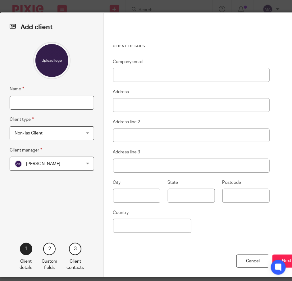
click at [56, 101] on input "Name" at bounding box center [52, 103] width 84 height 14
type input "Amherst Paving, Inc."
click at [72, 162] on span "[PERSON_NAME]" at bounding box center [46, 163] width 63 height 13
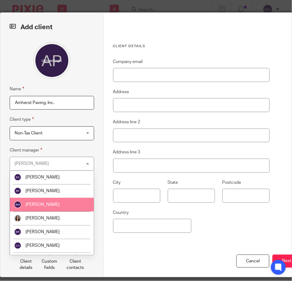
scroll to position [186, 0]
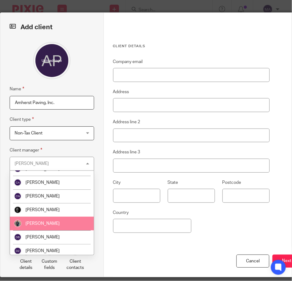
click at [59, 222] on li "[PERSON_NAME]" at bounding box center [52, 224] width 84 height 14
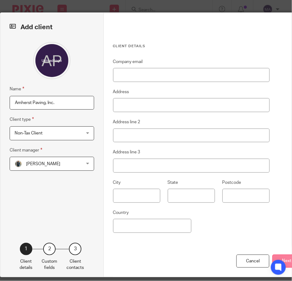
click at [277, 258] on button "Next" at bounding box center [286, 261] width 29 height 13
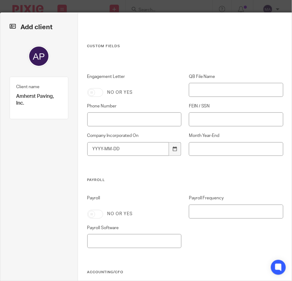
click at [92, 87] on div "Engagement Letter No or yes" at bounding box center [131, 85] width 102 height 23
click at [91, 89] on input "Engagement Letter" at bounding box center [95, 92] width 16 height 9
checkbox input "true"
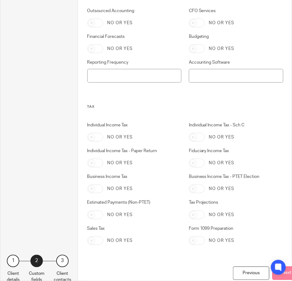
scroll to position [305, 0]
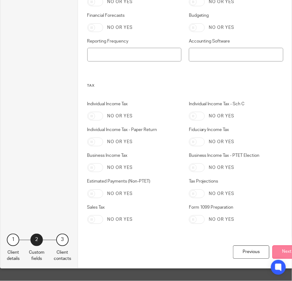
click at [281, 246] on button "Next" at bounding box center [286, 252] width 29 height 13
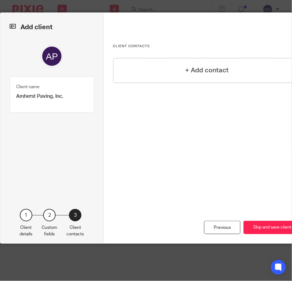
scroll to position [0, 0]
click at [217, 61] on div "+ Add contact" at bounding box center [207, 70] width 188 height 25
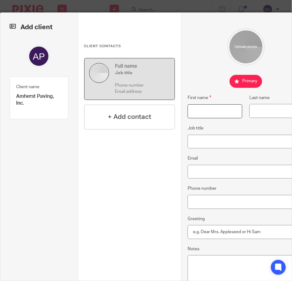
click at [195, 109] on input "First name" at bounding box center [215, 111] width 55 height 14
type input "[PERSON_NAME]"
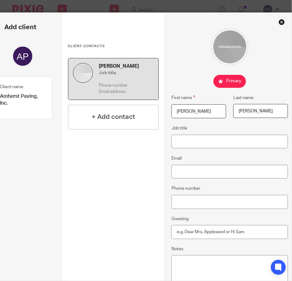
type input "[PERSON_NAME]"
paste input "[EMAIL_ADDRESS][DOMAIN_NAME]"
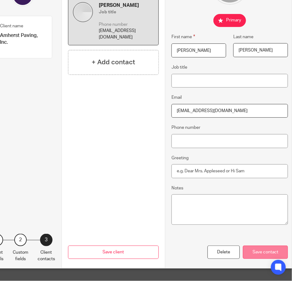
scroll to position [65, 16]
type input "[EMAIL_ADDRESS][DOMAIN_NAME]"
click at [266, 246] on div "Delete Save contact" at bounding box center [229, 252] width 116 height 13
click at [270, 248] on div "Save contact" at bounding box center [265, 252] width 45 height 13
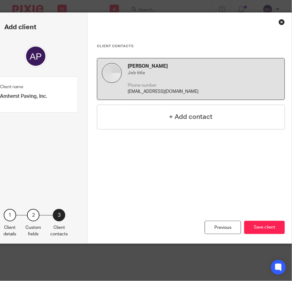
scroll to position [0, 16]
click at [270, 234] on button "Save client" at bounding box center [264, 227] width 41 height 13
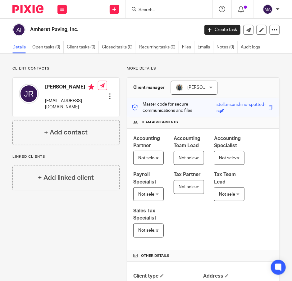
click at [176, 12] on input "Search" at bounding box center [166, 10] width 56 height 6
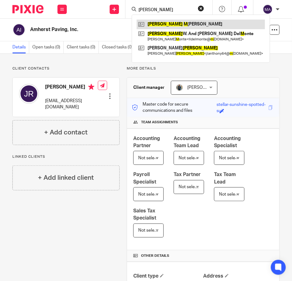
type input "anthony m"
click at [172, 21] on link at bounding box center [201, 24] width 128 height 9
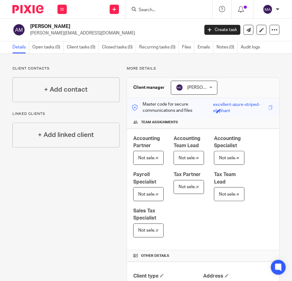
click at [165, 14] on div at bounding box center [168, 9] width 87 height 18
click at [164, 9] on input "Search" at bounding box center [166, 10] width 56 height 6
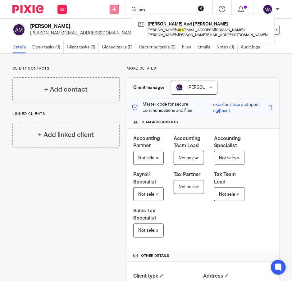
type input "ars"
click at [114, 7] on icon at bounding box center [114, 9] width 4 height 4
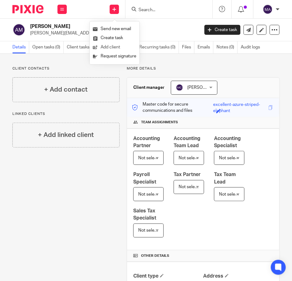
click at [107, 49] on link "Add client" at bounding box center [114, 47] width 43 height 9
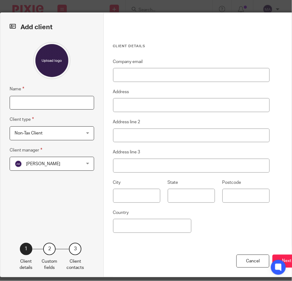
click at [45, 105] on input "Name" at bounding box center [52, 103] width 84 height 14
click at [83, 161] on div "[PERSON_NAME] [PERSON_NAME]" at bounding box center [52, 164] width 84 height 14
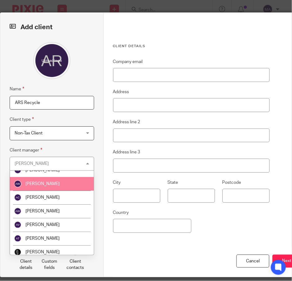
scroll to position [93, 0]
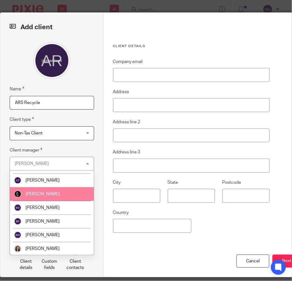
click at [61, 198] on li "[PERSON_NAME]" at bounding box center [52, 194] width 84 height 14
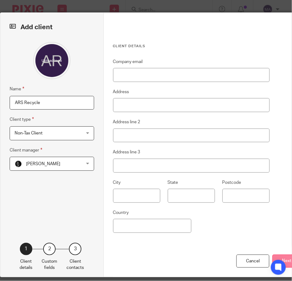
click at [281, 256] on button "Next" at bounding box center [286, 261] width 29 height 13
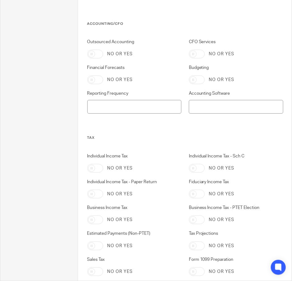
scroll to position [305, 0]
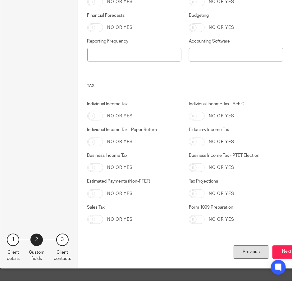
click at [245, 254] on div "Previous" at bounding box center [251, 252] width 36 height 13
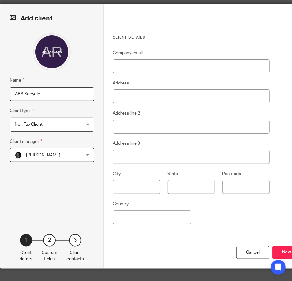
drag, startPoint x: 49, startPoint y: 90, endPoint x: 11, endPoint y: 92, distance: 37.3
click at [11, 92] on input "ARS Recycle" at bounding box center [52, 94] width 84 height 14
paste input "ing Systems"
type input "ARS Recycling Systems"
click at [281, 246] on button "Next" at bounding box center [286, 252] width 29 height 13
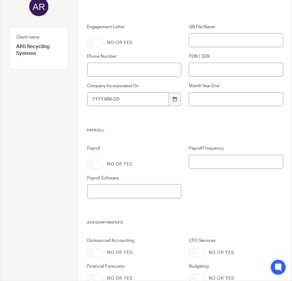
scroll to position [0, 0]
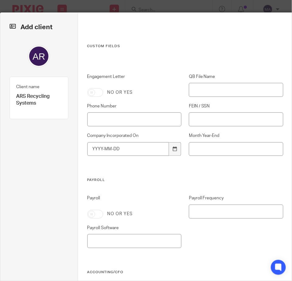
click at [97, 94] on input "Engagement Letter" at bounding box center [95, 92] width 16 height 9
checkbox input "true"
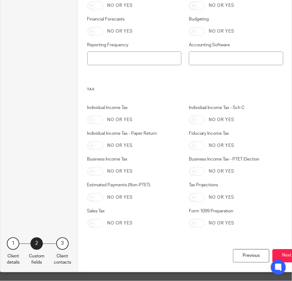
scroll to position [305, 0]
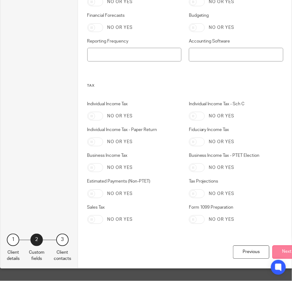
click at [282, 246] on button "Next" at bounding box center [286, 252] width 29 height 13
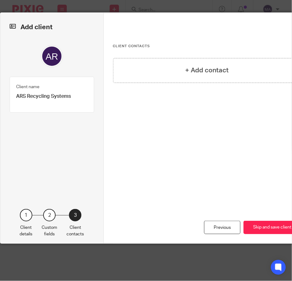
scroll to position [0, 0]
click at [262, 227] on button "Skip and save client" at bounding box center [271, 227] width 57 height 13
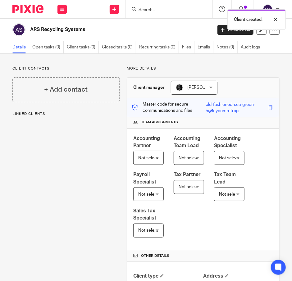
click at [180, 8] on div "Client created." at bounding box center [216, 18] width 140 height 24
click at [156, 8] on div "Client created." at bounding box center [216, 18] width 140 height 24
click at [147, 12] on div "Client created." at bounding box center [216, 18] width 140 height 24
click at [277, 20] on div at bounding box center [270, 19] width 17 height 7
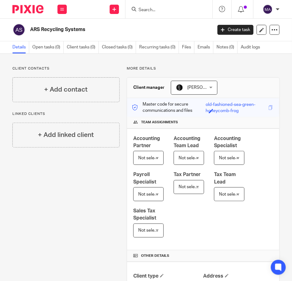
click at [152, 10] on input "Search" at bounding box center [166, 10] width 56 height 6
type input "auctus"
click at [112, 12] on link at bounding box center [114, 9] width 9 height 9
click at [113, 46] on link "Add client" at bounding box center [114, 47] width 43 height 9
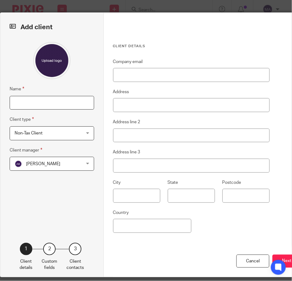
click at [32, 106] on input "Name" at bounding box center [52, 103] width 84 height 14
type input "Auctus Health"
click at [57, 127] on span "Non-Tax Client" at bounding box center [46, 133] width 63 height 13
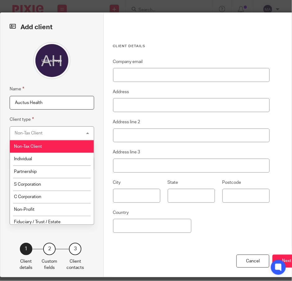
click at [57, 127] on div "Non-Tax Client Non-Tax Client" at bounding box center [52, 133] width 84 height 14
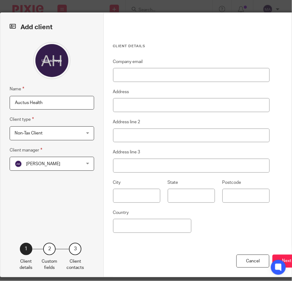
click at [66, 162] on span "[PERSON_NAME]" at bounding box center [46, 163] width 63 height 13
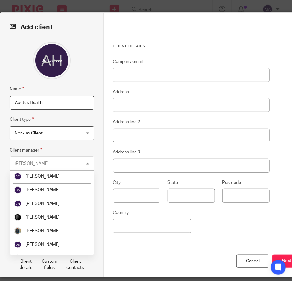
scroll to position [186, 0]
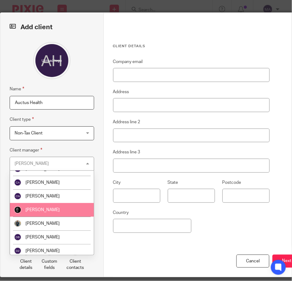
click at [52, 211] on li "[PERSON_NAME]" at bounding box center [52, 210] width 84 height 14
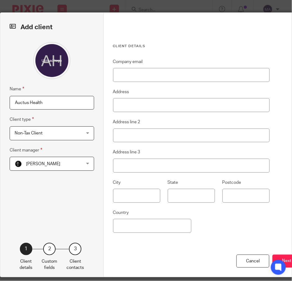
click at [72, 136] on span "Non-Tax Client" at bounding box center [46, 133] width 63 height 13
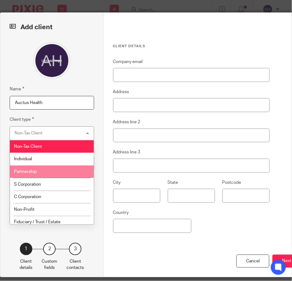
click at [71, 173] on li "Partnership" at bounding box center [52, 172] width 84 height 13
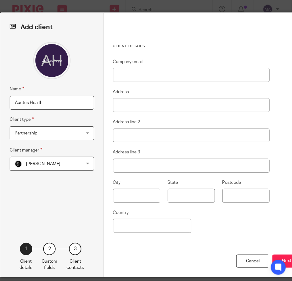
click at [76, 121] on fieldset "Client type Partnership Partnership Non-Tax Client Individual Partnership S Cor…" at bounding box center [52, 128] width 84 height 24
click at [284, 256] on button "Next" at bounding box center [286, 261] width 29 height 13
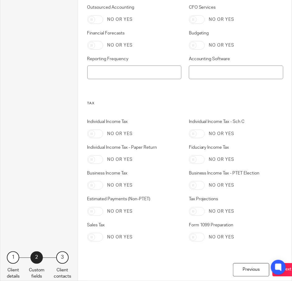
scroll to position [305, 0]
